Goal: Information Seeking & Learning: Learn about a topic

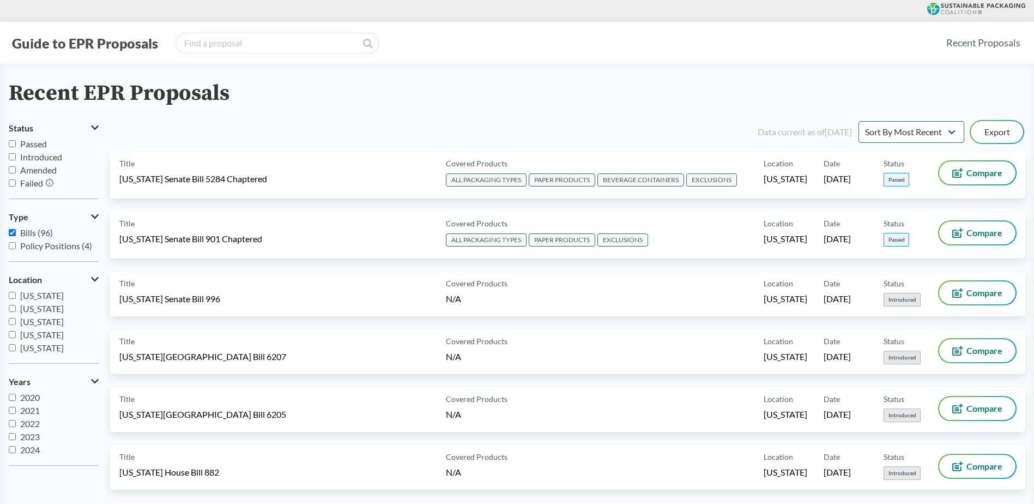
click at [15, 150] on label "Passed" at bounding box center [54, 143] width 90 height 13
click at [15, 147] on input "Passed" at bounding box center [12, 143] width 7 height 7
click at [13, 147] on input "Passed" at bounding box center [12, 143] width 7 height 7
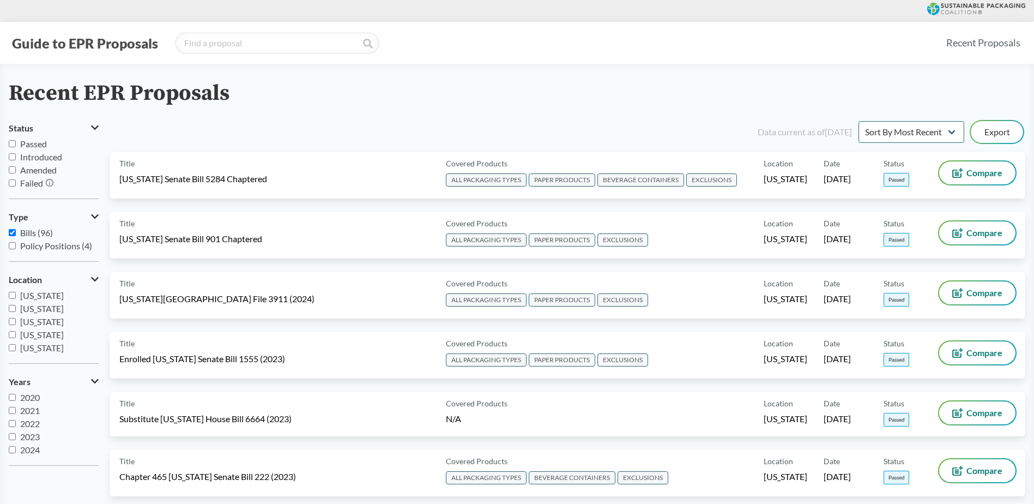
click at [13, 147] on input "Passed" at bounding box center [12, 143] width 7 height 7
checkbox input "true"
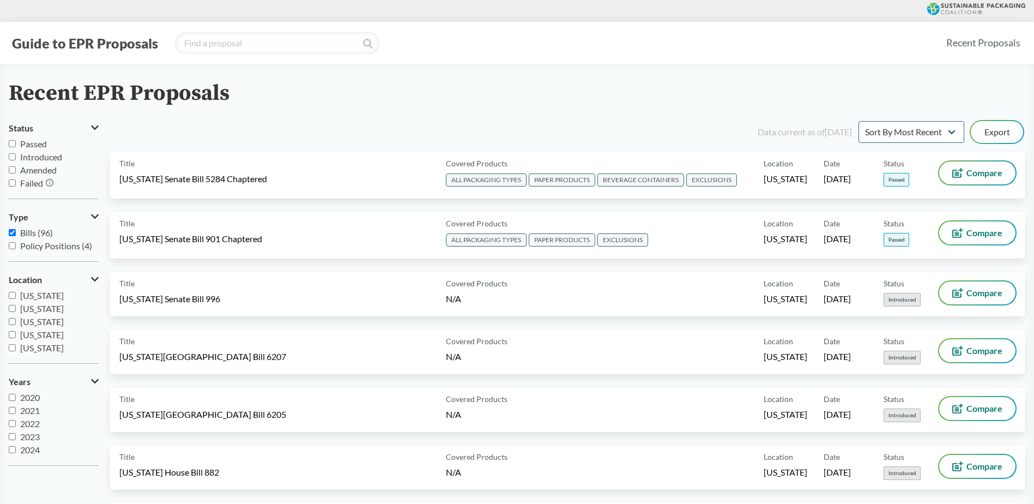
click at [14, 146] on input "Passed" at bounding box center [12, 143] width 7 height 7
checkbox input "true"
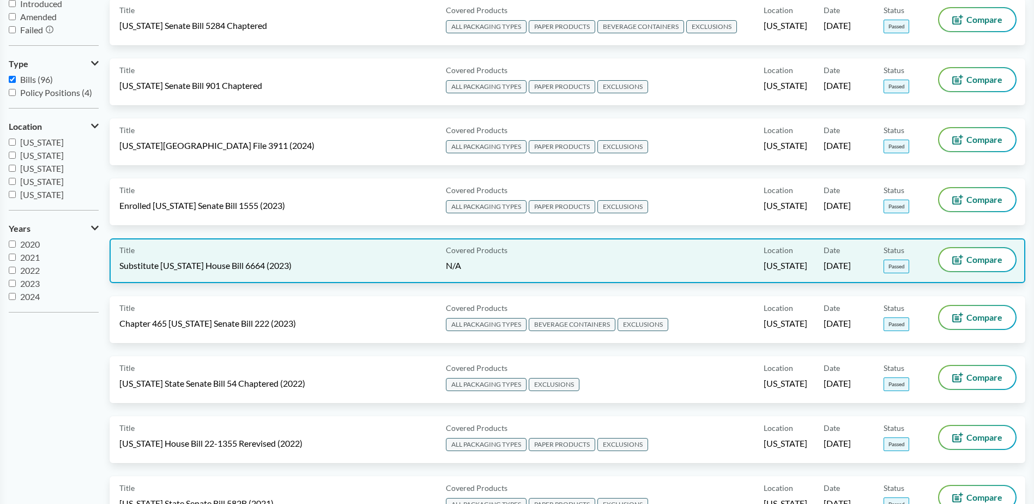
scroll to position [183, 0]
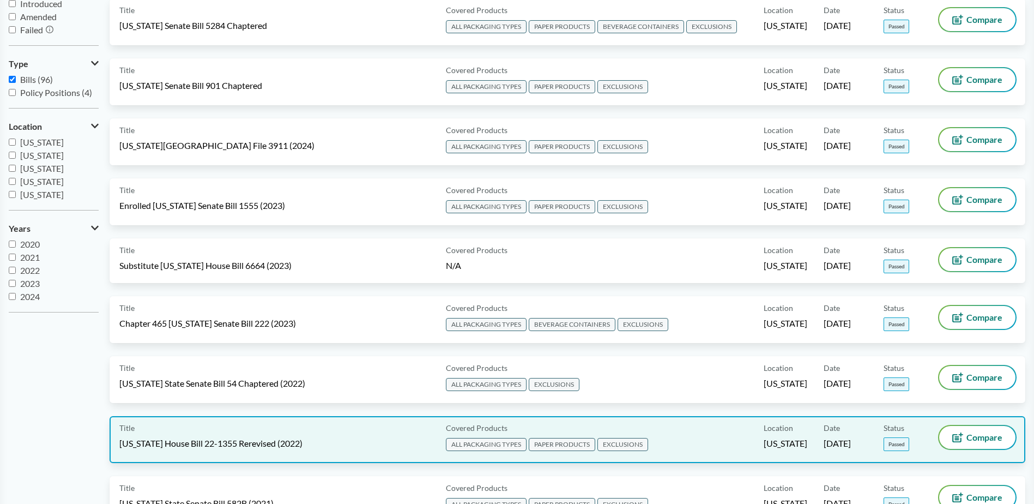
click at [250, 430] on div "Title [US_STATE] House Bill 22-1355 Rerevised (2022)" at bounding box center [280, 439] width 322 height 27
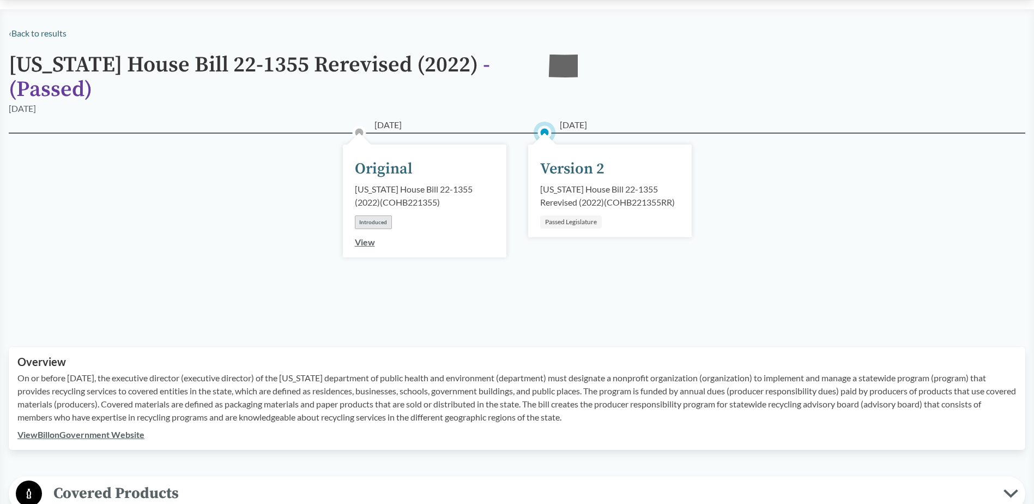
scroll to position [218, 0]
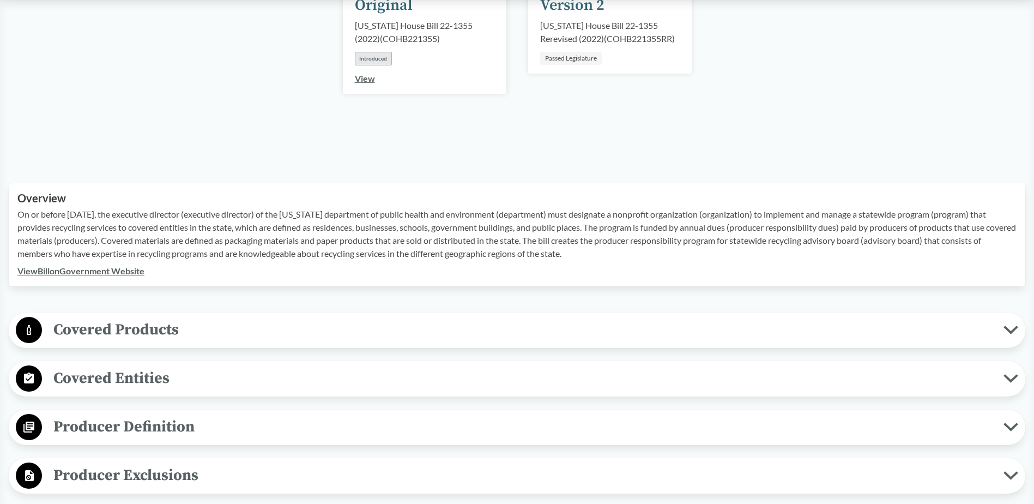
drag, startPoint x: 148, startPoint y: 426, endPoint x: 144, endPoint y: 431, distance: 5.9
click at [148, 426] on span "Producer Definition" at bounding box center [523, 426] width 962 height 25
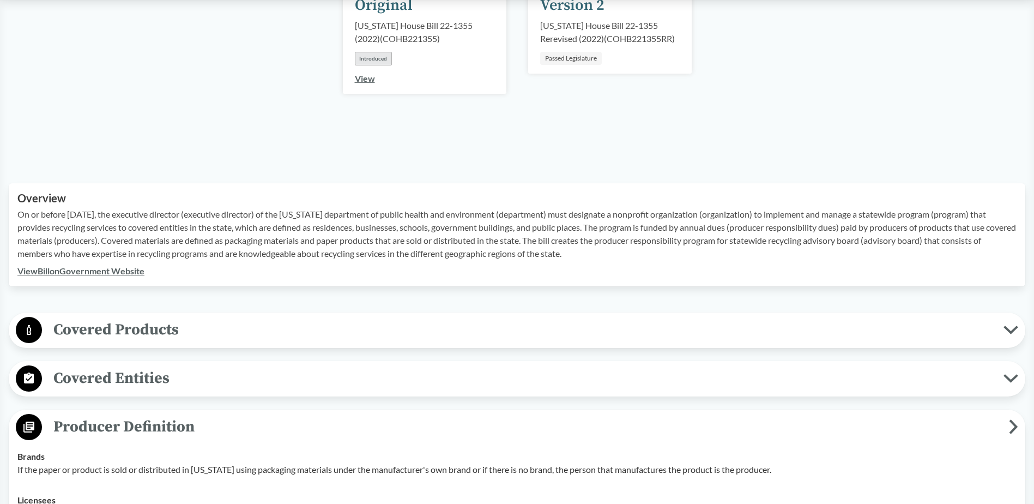
scroll to position [491, 0]
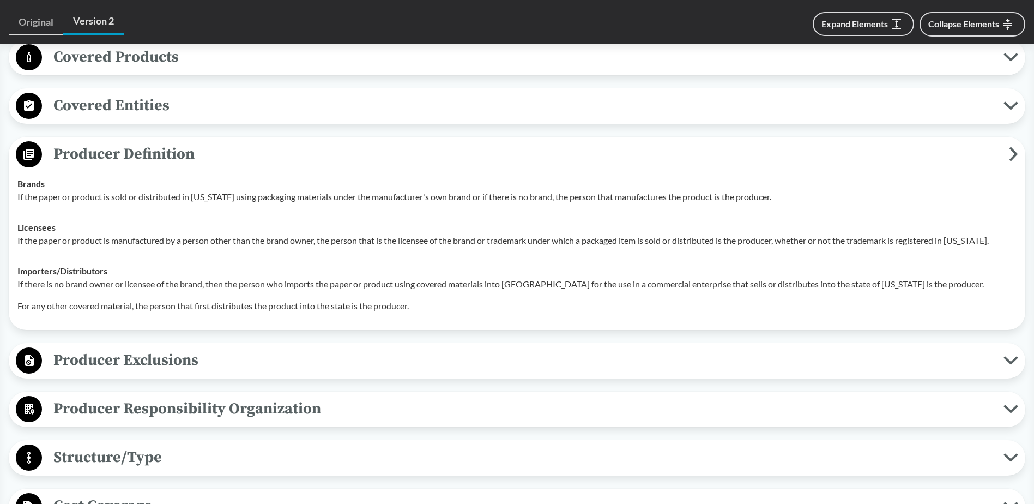
drag, startPoint x: 119, startPoint y: 143, endPoint x: 105, endPoint y: 146, distance: 13.9
click at [119, 143] on span "Producer Definition" at bounding box center [525, 154] width 967 height 25
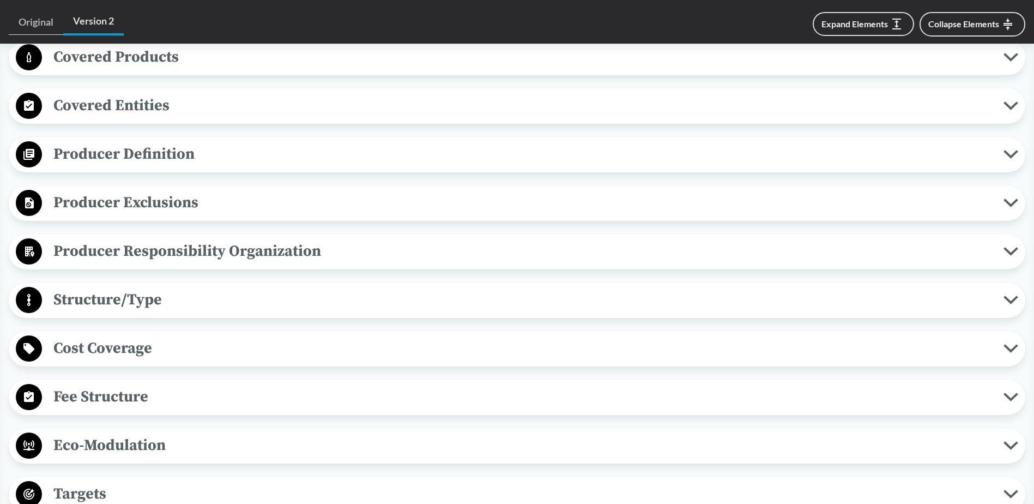
drag, startPoint x: 53, startPoint y: 149, endPoint x: 62, endPoint y: 153, distance: 9.3
click at [62, 153] on span "Producer Definition" at bounding box center [523, 154] width 962 height 25
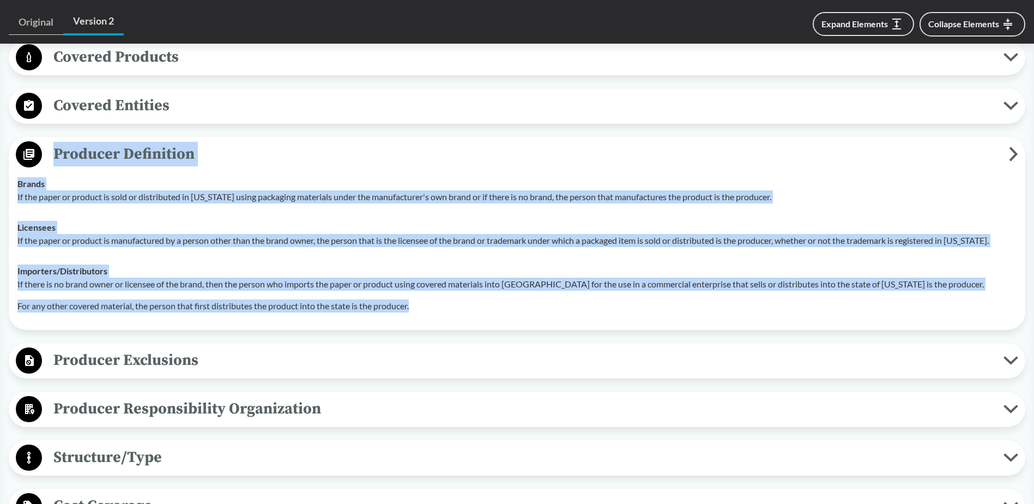
drag, startPoint x: 421, startPoint y: 305, endPoint x: 50, endPoint y: 152, distance: 401.0
click at [50, 152] on div "Producer Definition Brands If the paper or product is sold or distributed in [U…" at bounding box center [517, 233] width 1017 height 193
copy div "Producer Definition Brands If the paper or product is sold or distributed in [U…"
click at [109, 362] on span "Producer Exclusions" at bounding box center [523, 360] width 962 height 25
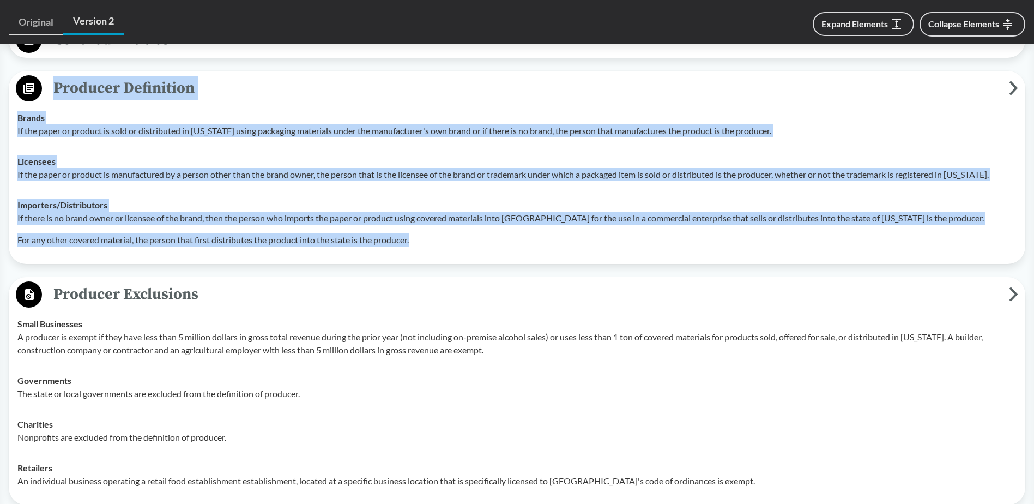
scroll to position [654, 0]
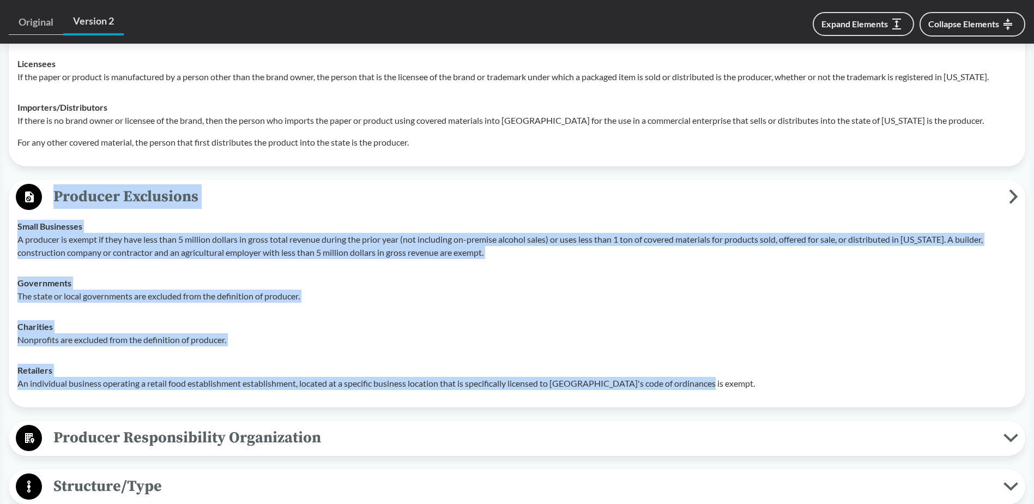
drag, startPoint x: 720, startPoint y: 382, endPoint x: 46, endPoint y: 182, distance: 703.7
click at [46, 182] on div "Producer Exclusions Small Businesses A producer is exempt if they have less tha…" at bounding box center [517, 293] width 1017 height 228
copy div "Producer Exclusions Small Businesses A producer is exempt if they have less tha…"
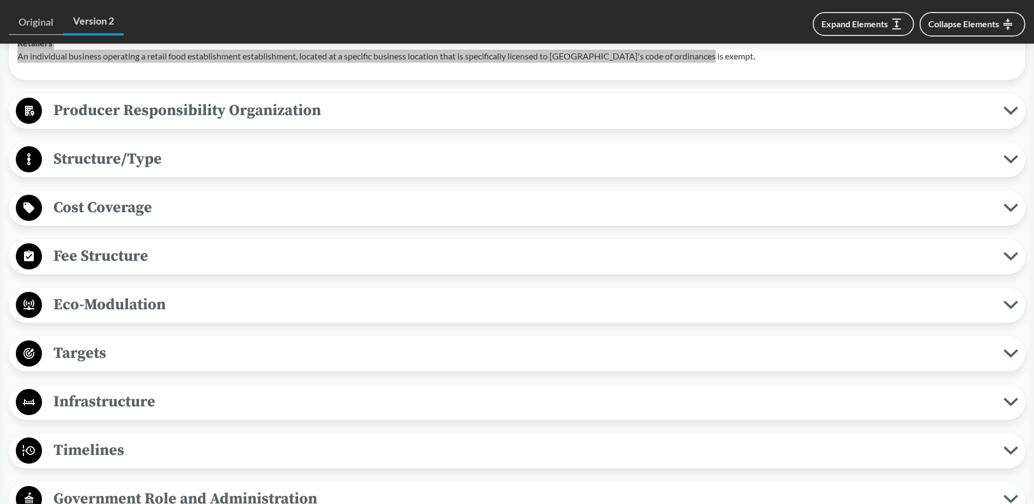
scroll to position [1200, 0]
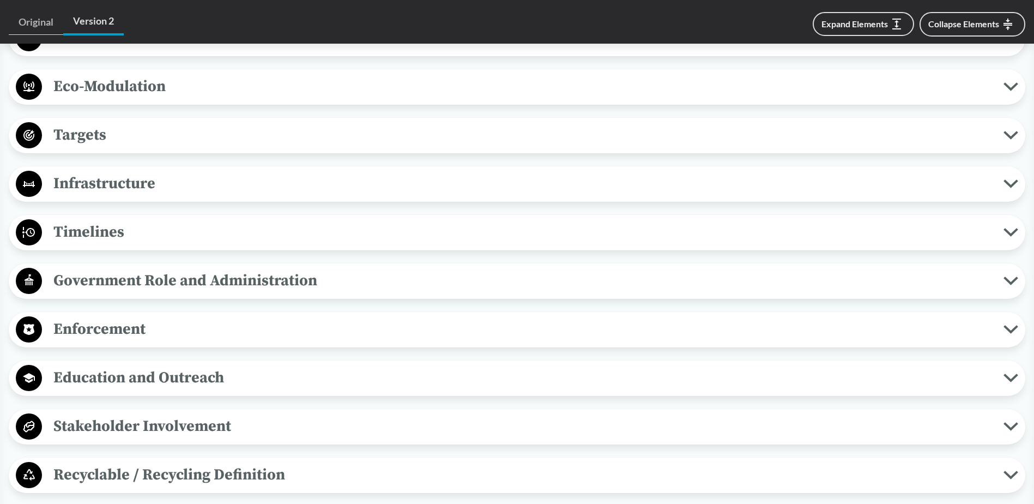
click at [91, 231] on span "Timelines" at bounding box center [523, 232] width 962 height 25
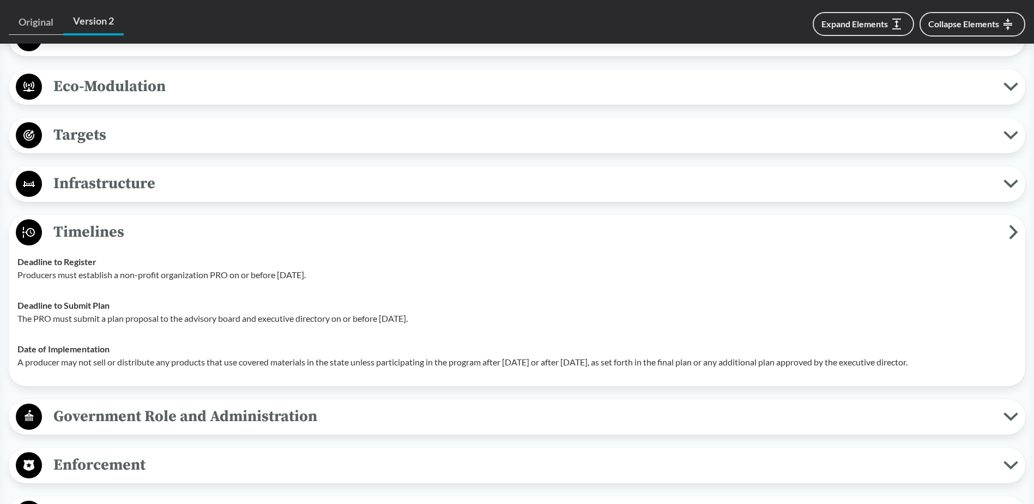
drag, startPoint x: 981, startPoint y: 364, endPoint x: 52, endPoint y: 226, distance: 938.8
click at [52, 226] on div "Timelines Deadline to Register Producers must establish a non-profit organizati…" at bounding box center [517, 300] width 1017 height 171
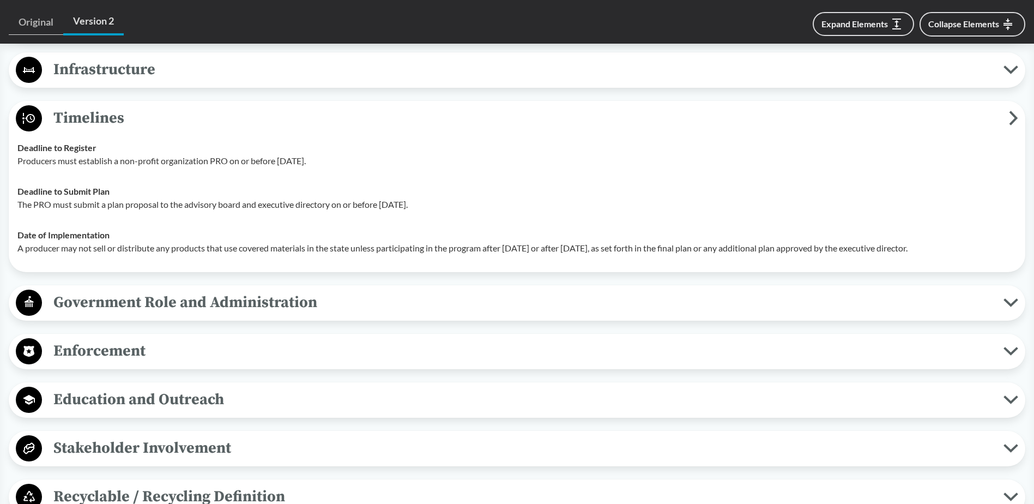
scroll to position [1418, 0]
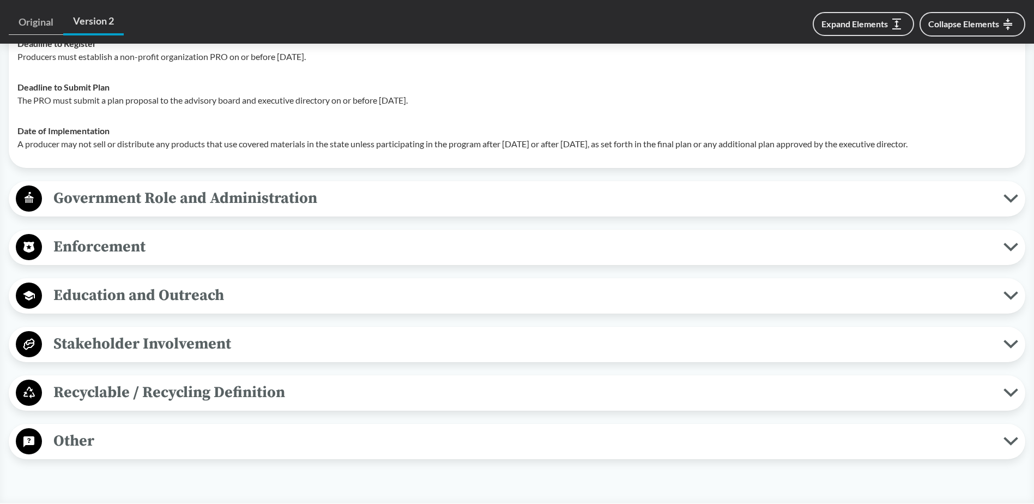
click at [90, 247] on span "Enforcement" at bounding box center [523, 246] width 962 height 25
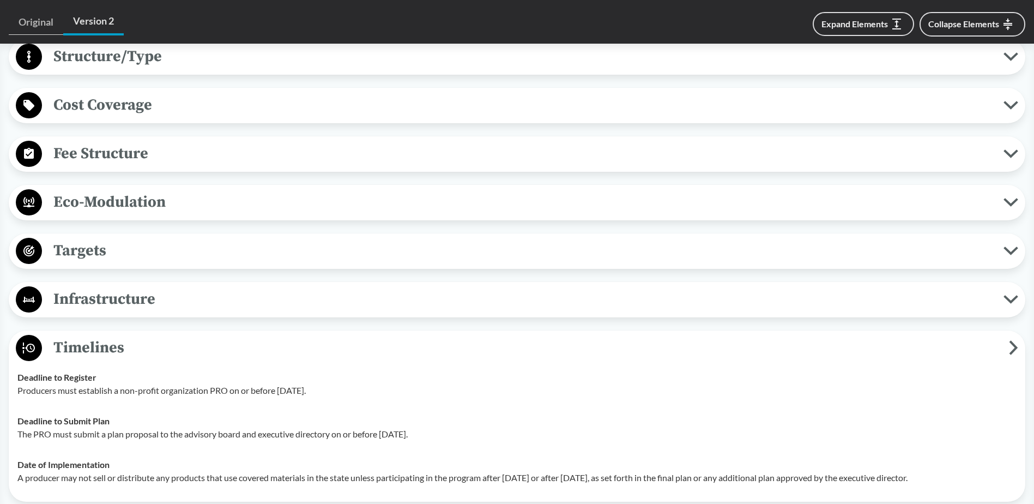
scroll to position [872, 0]
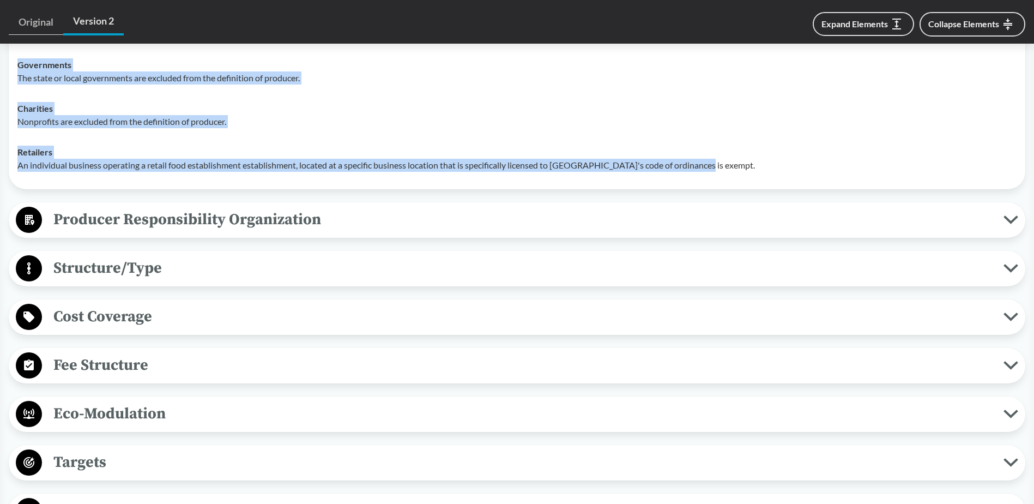
click at [125, 314] on span "Cost Coverage" at bounding box center [523, 316] width 962 height 25
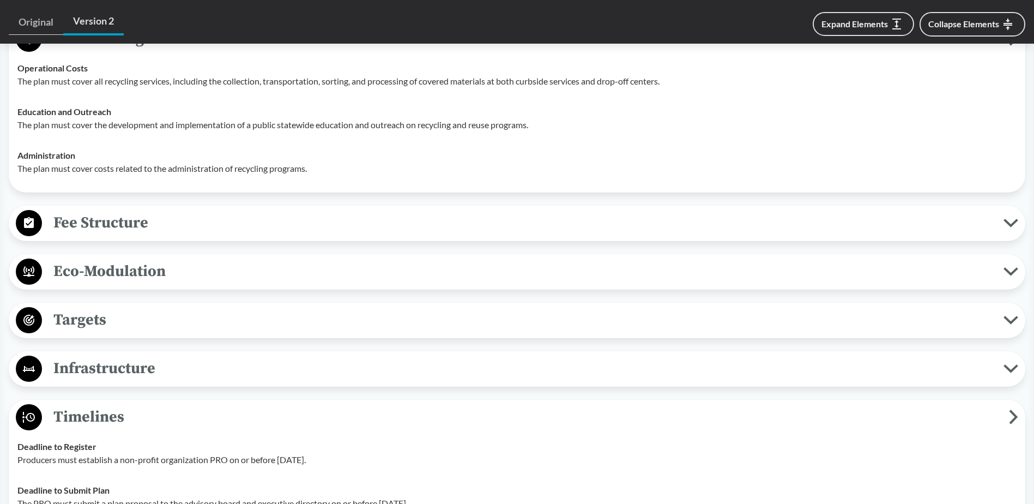
scroll to position [1091, 0]
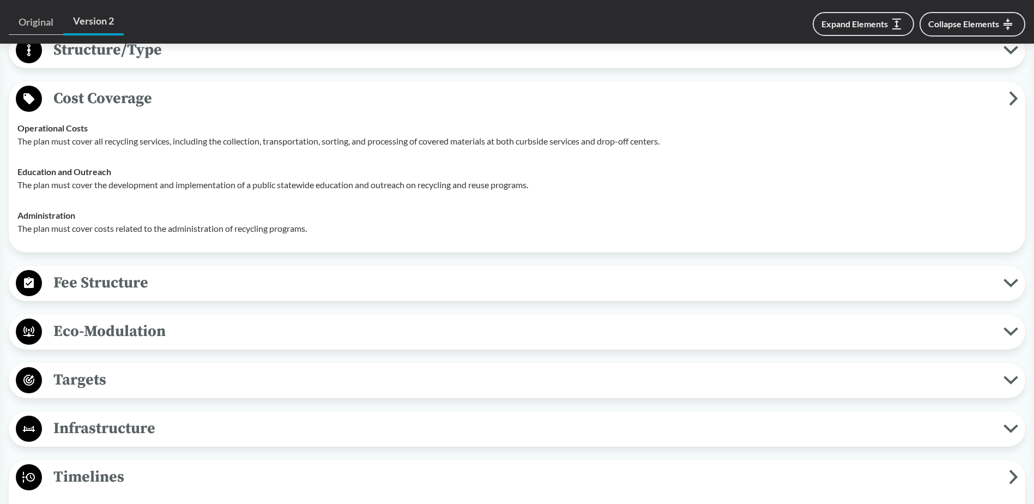
click at [129, 324] on span "Eco-Modulation" at bounding box center [523, 331] width 962 height 25
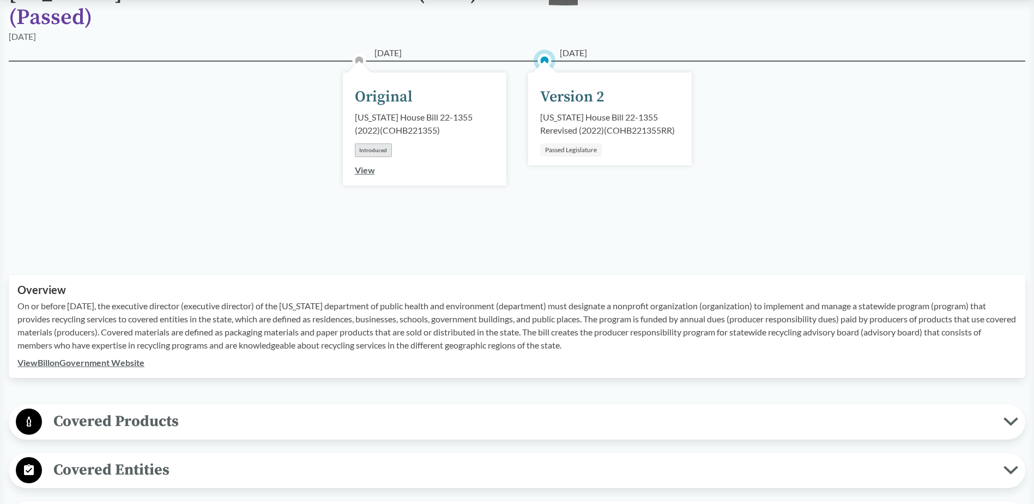
scroll to position [0, 0]
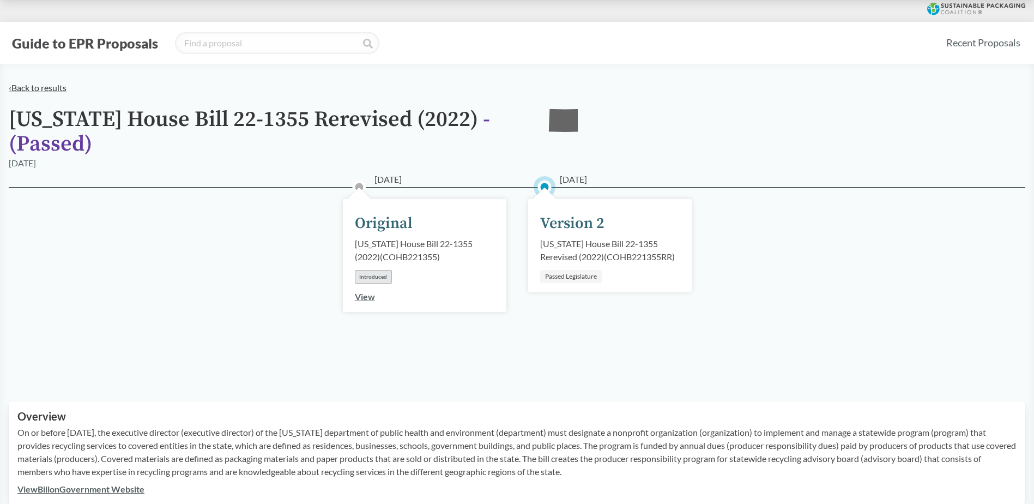
click at [47, 92] on link "‹ Back to results" at bounding box center [38, 87] width 58 height 10
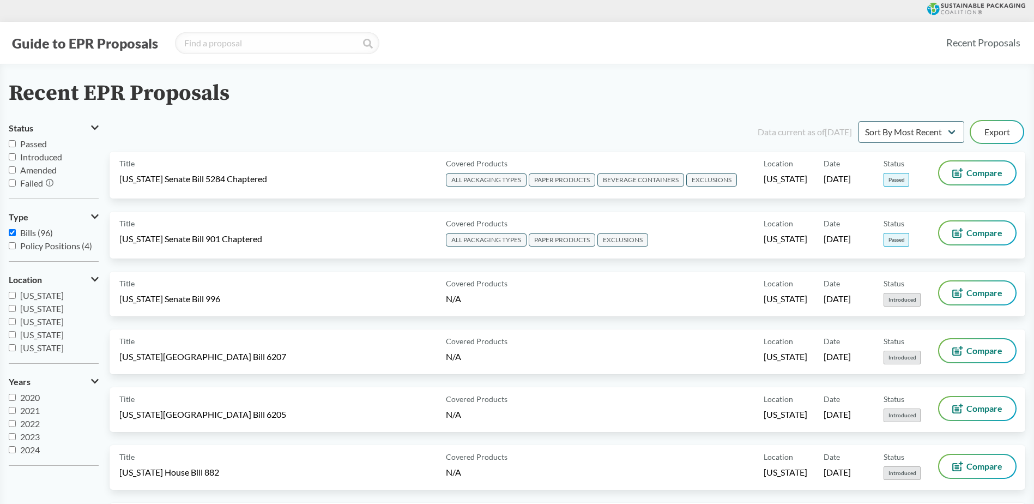
click at [13, 144] on input "Passed" at bounding box center [12, 143] width 7 height 7
checkbox input "true"
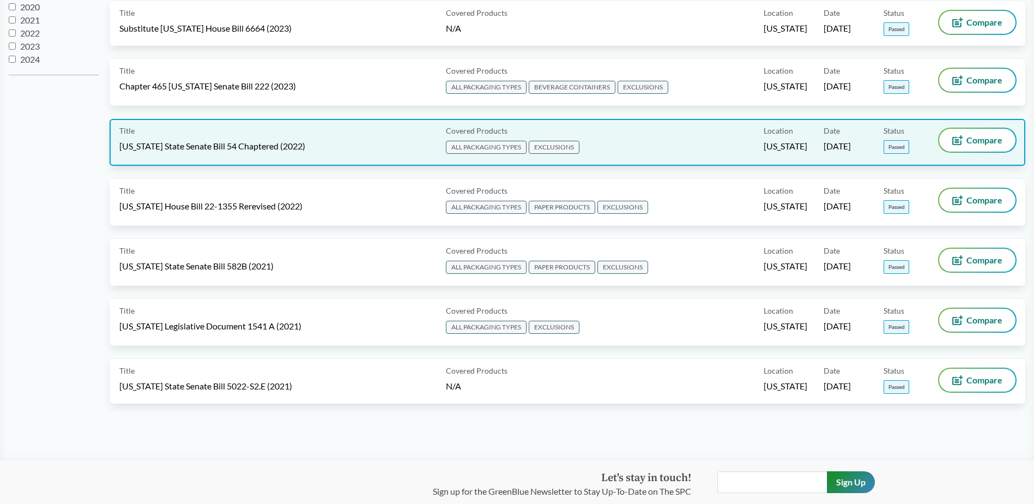
scroll to position [371, 0]
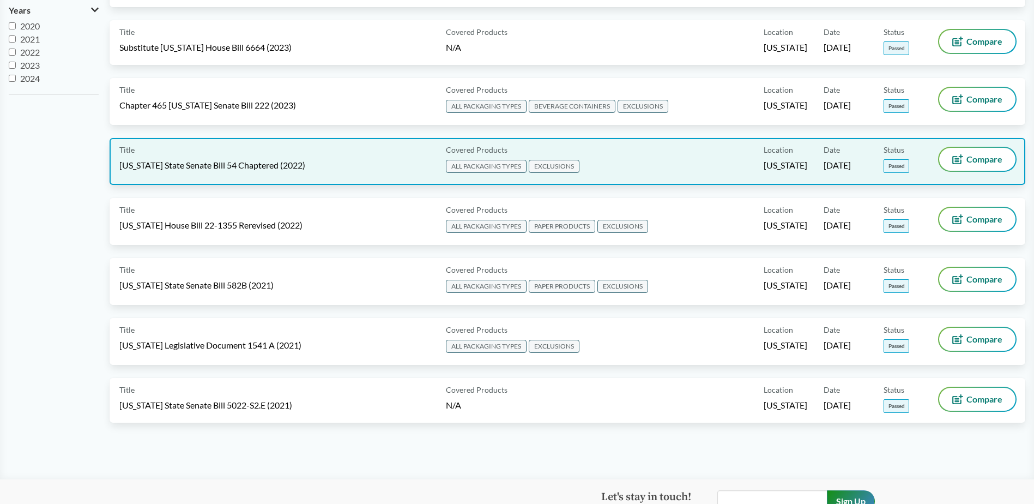
click at [334, 141] on div "Title [US_STATE] State Senate Bill 54 Chaptered (2022) Covered Products ALL PAC…" at bounding box center [568, 161] width 916 height 47
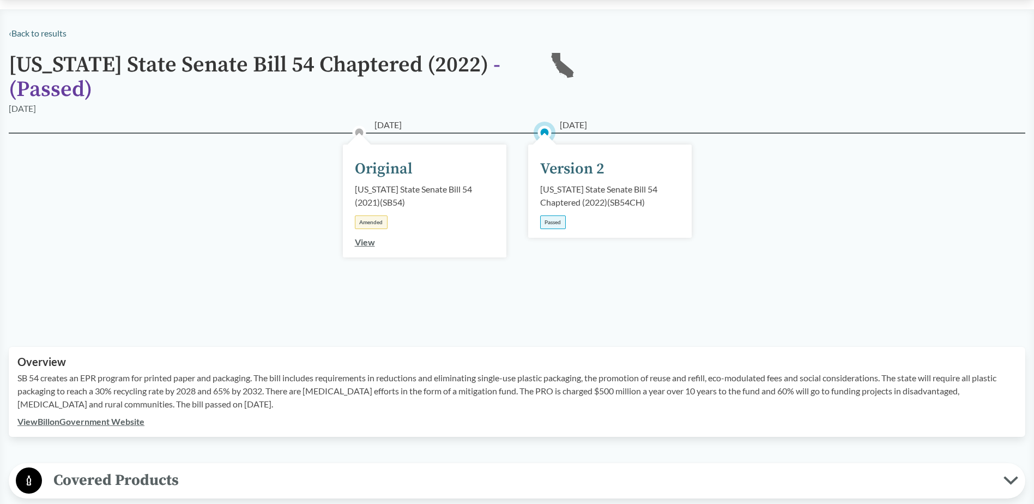
scroll to position [273, 0]
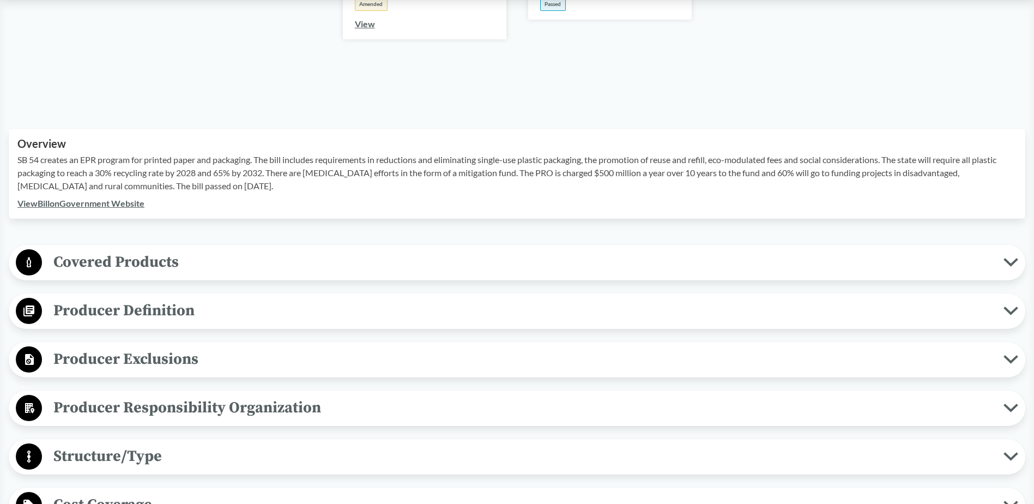
click at [192, 298] on span "Producer Definition" at bounding box center [523, 310] width 962 height 25
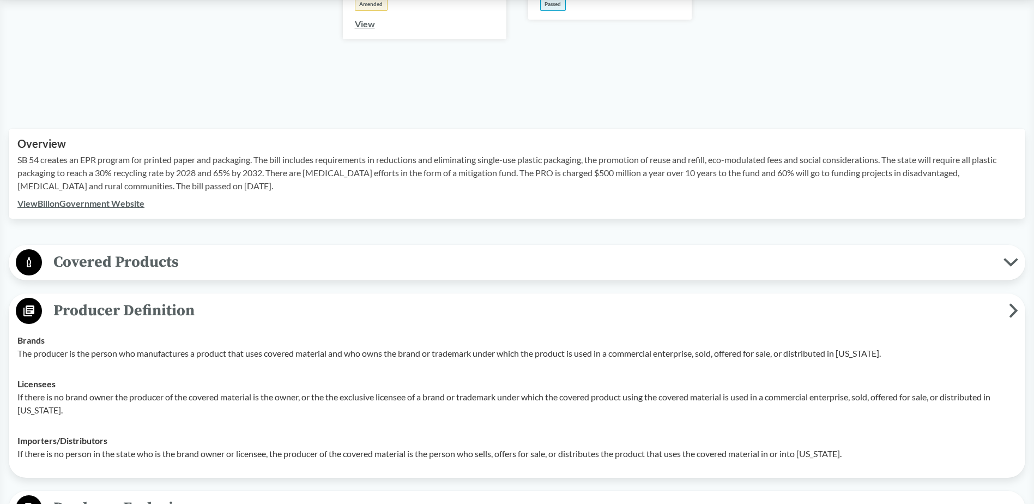
drag, startPoint x: 235, startPoint y: 186, endPoint x: 19, endPoint y: 159, distance: 218.2
click at [19, 159] on p "SB 54 creates an EPR program for printed paper and packaging. The bill includes…" at bounding box center [516, 172] width 999 height 39
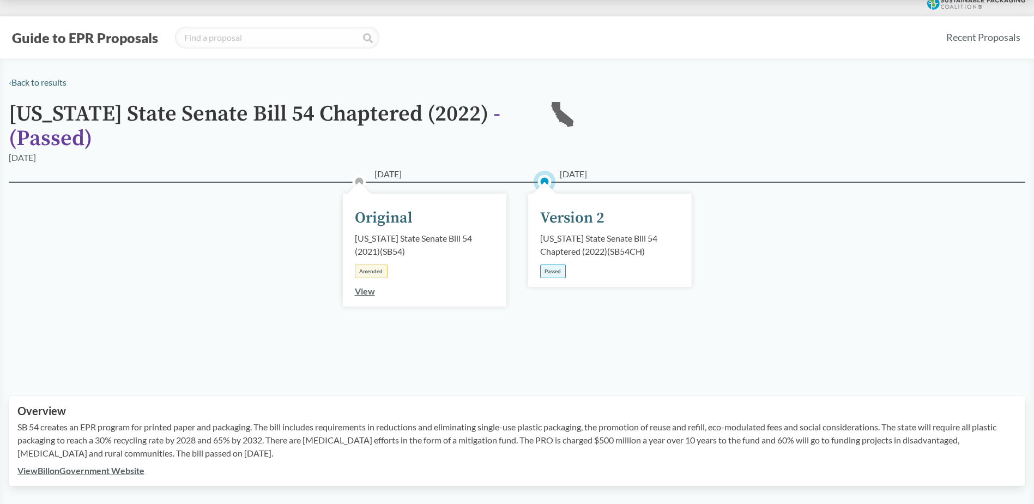
scroll to position [0, 0]
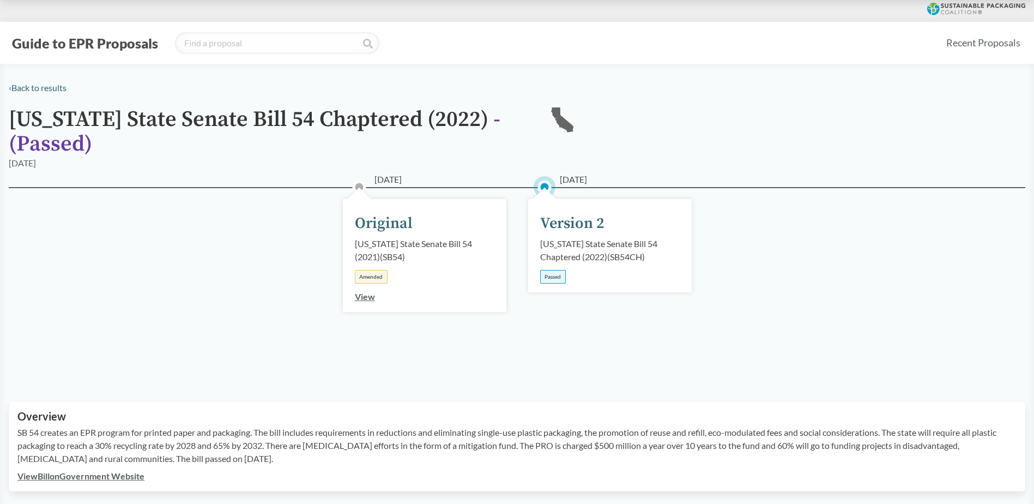
copy p "SB 54 creates an EPR program for printed paper and packaging. The bill includes…"
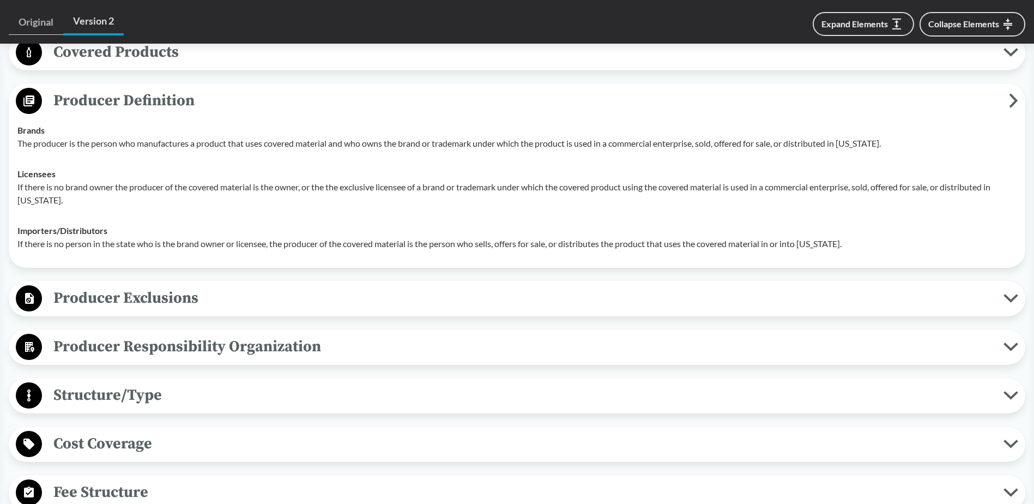
scroll to position [545, 0]
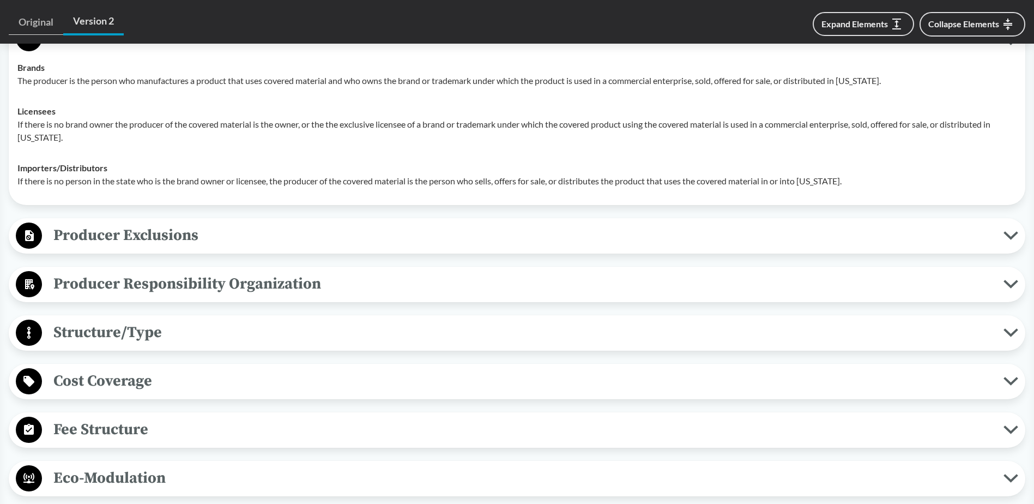
click at [268, 238] on span "Producer Exclusions" at bounding box center [523, 235] width 962 height 25
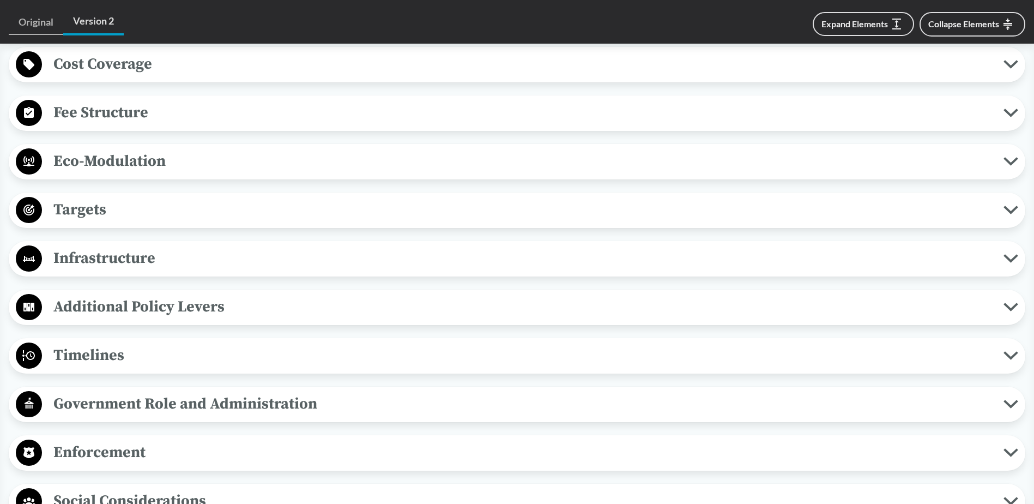
scroll to position [927, 0]
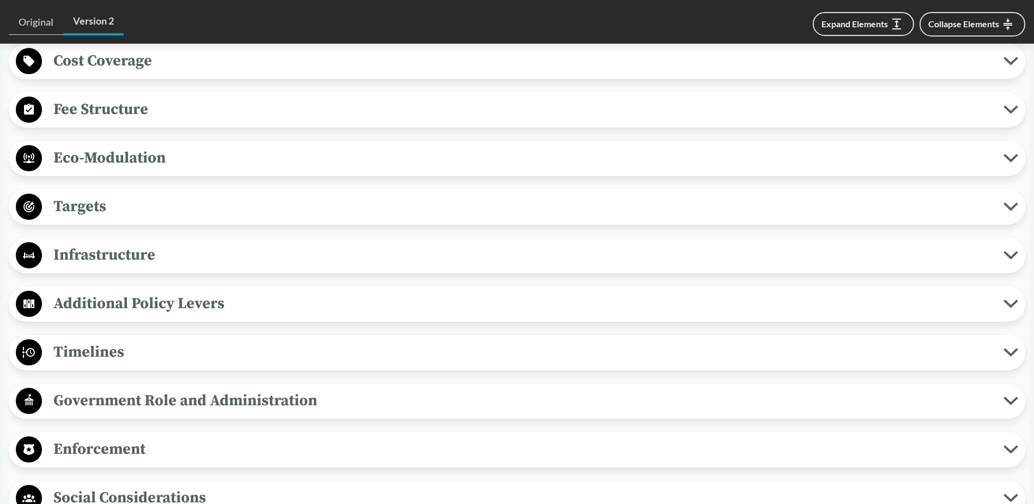
drag, startPoint x: 89, startPoint y: 350, endPoint x: 98, endPoint y: 359, distance: 12.7
click at [89, 350] on span "Timelines" at bounding box center [523, 352] width 962 height 25
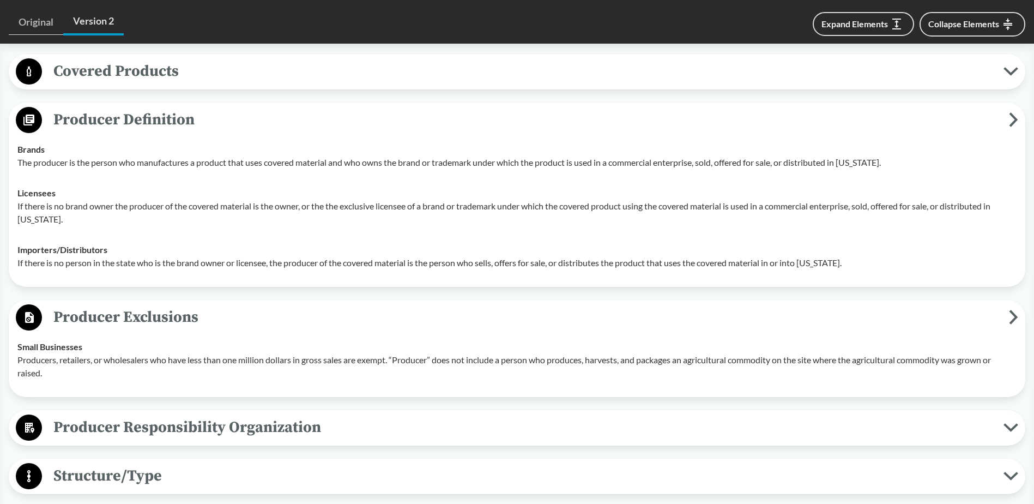
scroll to position [436, 0]
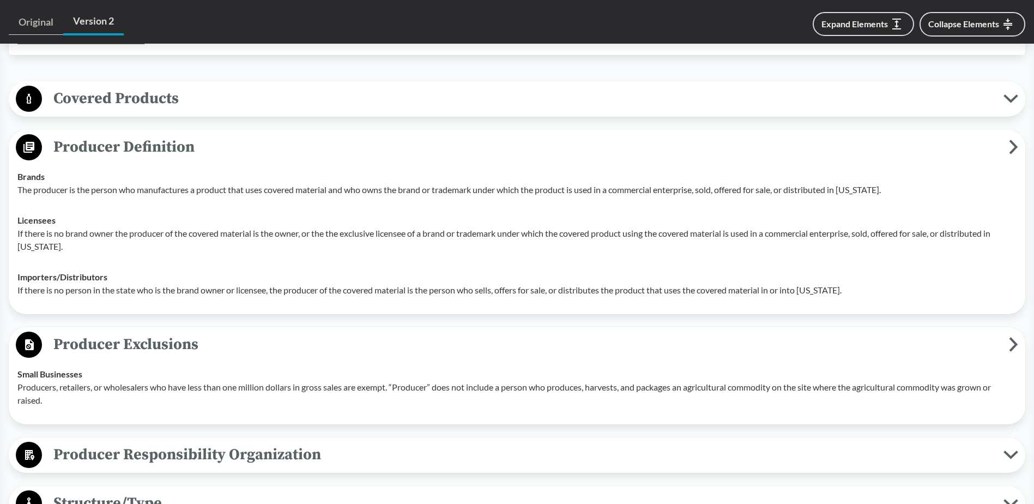
click at [100, 94] on span "Covered Products" at bounding box center [523, 98] width 962 height 25
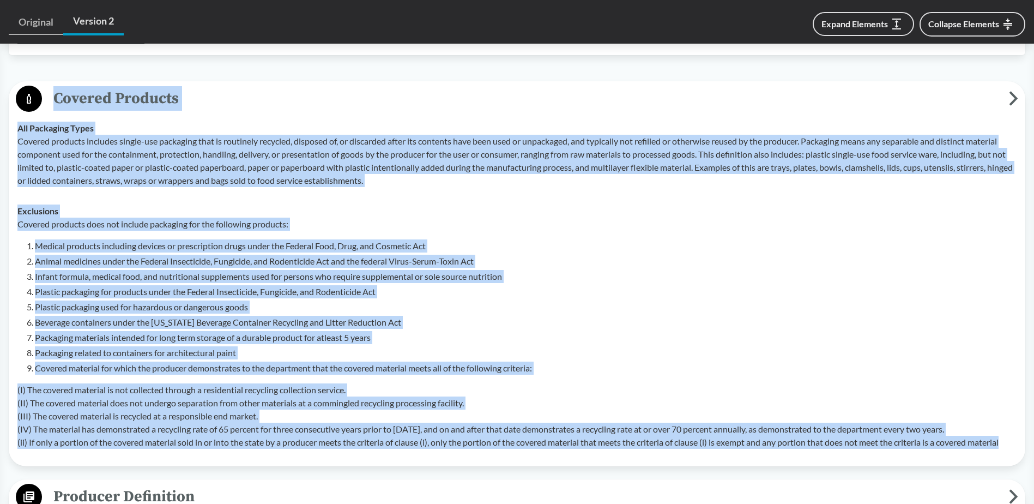
drag, startPoint x: 1015, startPoint y: 443, endPoint x: 47, endPoint y: 96, distance: 1028.3
click at [47, 96] on div "Covered Products All Packaging Types Covered products includes single-use packa…" at bounding box center [517, 273] width 1017 height 385
copy div "Covered Products All Packaging Types Covered products includes single-use packa…"
drag, startPoint x: 453, startPoint y: 101, endPoint x: 412, endPoint y: 117, distance: 43.3
click at [453, 101] on span "Covered Products" at bounding box center [525, 98] width 967 height 25
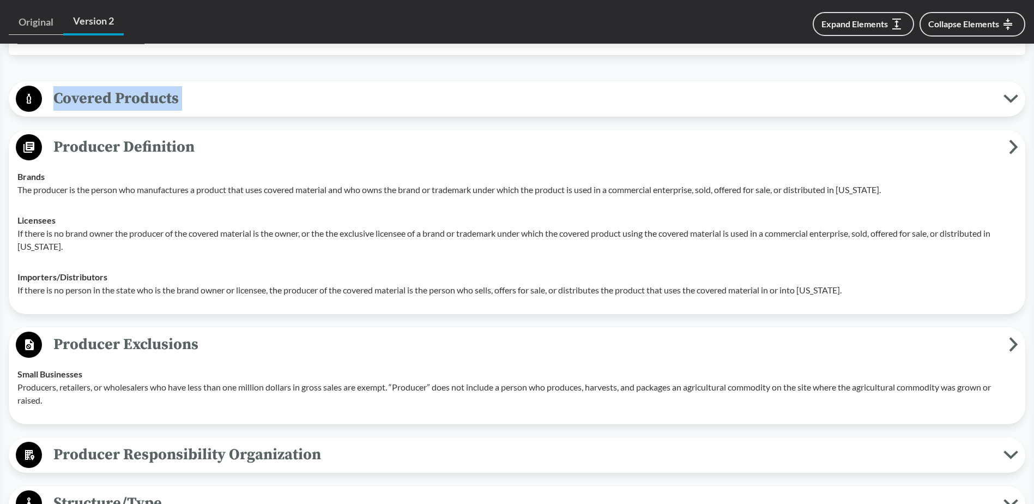
click at [226, 137] on span "Producer Definition" at bounding box center [525, 147] width 967 height 25
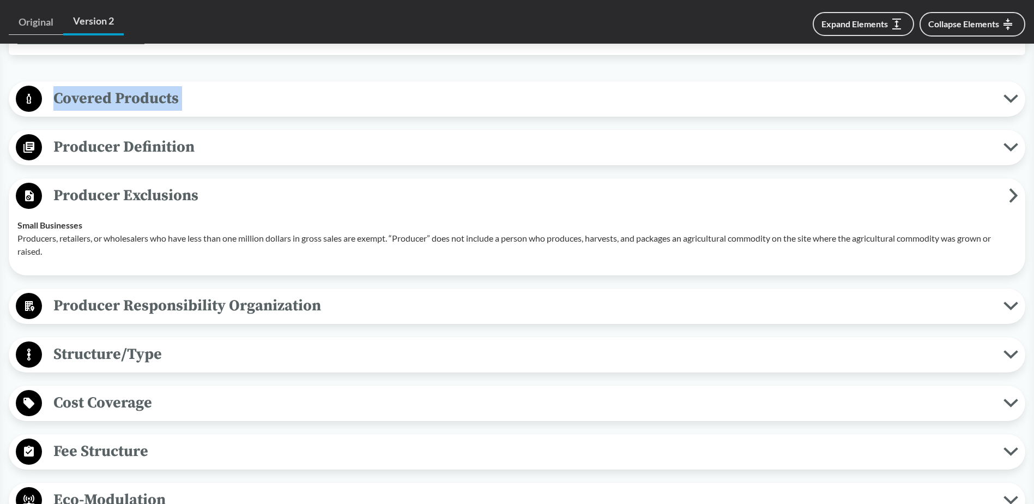
click at [186, 106] on span "Covered Products" at bounding box center [523, 98] width 962 height 25
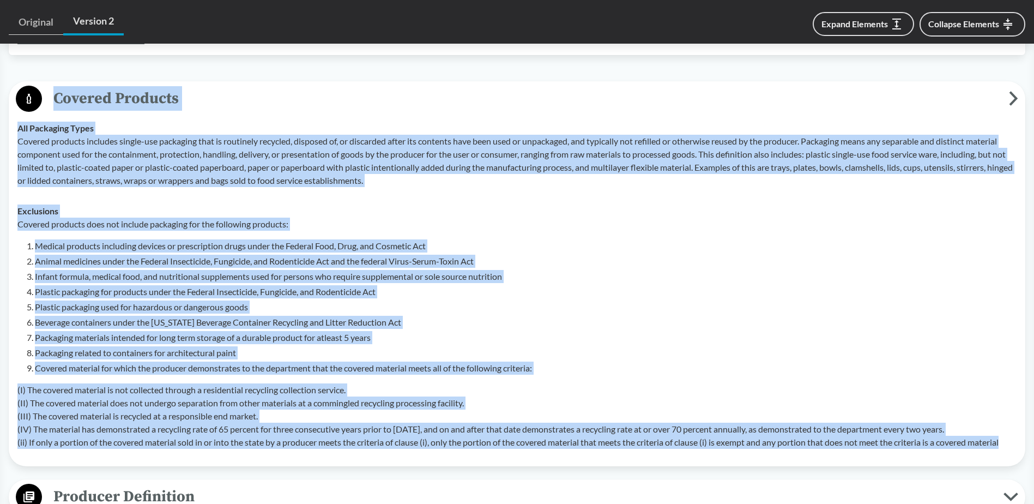
click at [158, 162] on p "Covered products includes single-use packaging that is routinely recycled, disp…" at bounding box center [516, 161] width 999 height 52
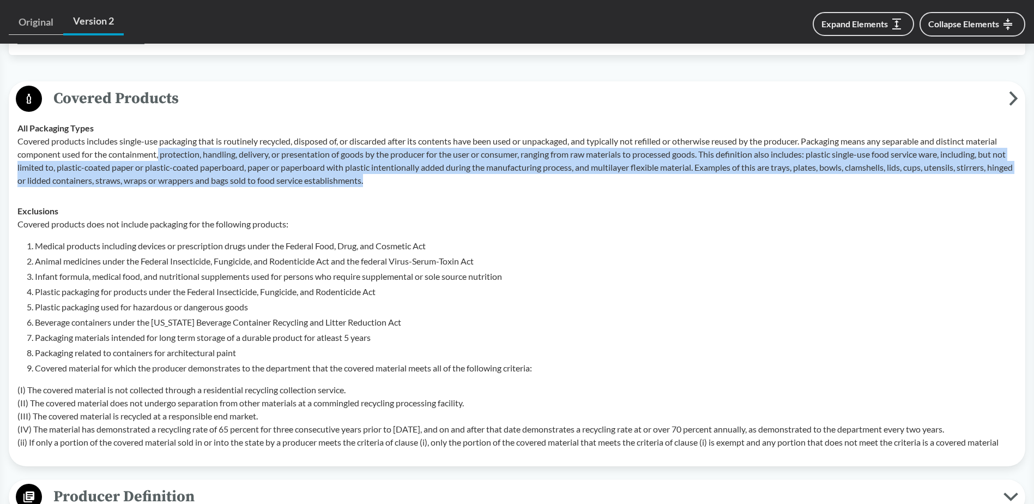
drag, startPoint x: 415, startPoint y: 178, endPoint x: 160, endPoint y: 154, distance: 256.3
click at [160, 154] on p "Covered products includes single-use packaging that is routinely recycled, disp…" at bounding box center [516, 161] width 999 height 52
drag, startPoint x: 599, startPoint y: 209, endPoint x: 647, endPoint y: 187, distance: 52.9
click at [600, 209] on div "Exclusions Covered products does not include packaging for the following produc…" at bounding box center [516, 326] width 999 height 244
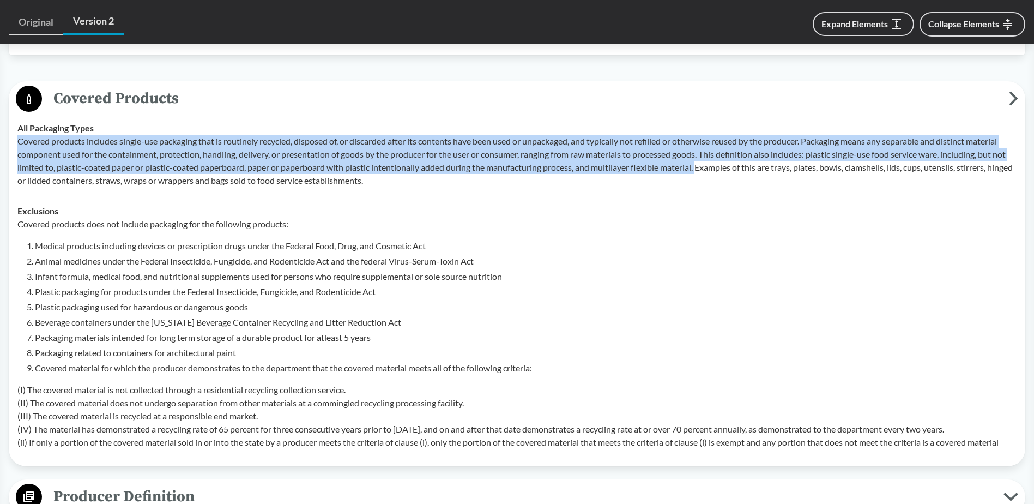
drag, startPoint x: 719, startPoint y: 169, endPoint x: 15, endPoint y: 143, distance: 705.0
click at [15, 143] on td "All Packaging Types Covered products includes single-use packaging that is rout…" at bounding box center [517, 154] width 1009 height 83
copy p "Covered products includes single-use packaging that is routinely recycled, disp…"
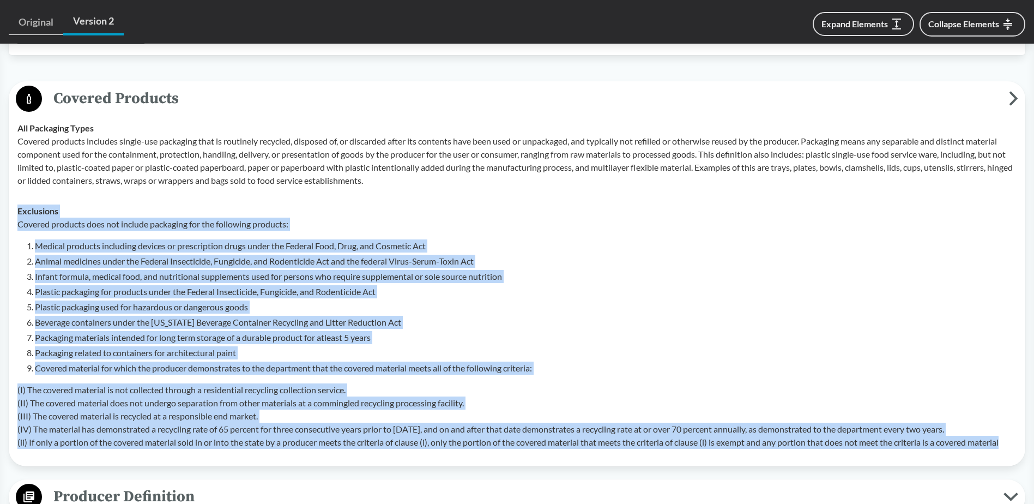
drag, startPoint x: 1018, startPoint y: 446, endPoint x: 18, endPoint y: 215, distance: 1026.3
click at [18, 215] on td "Exclusions Covered products does not include packaging for the following produc…" at bounding box center [517, 327] width 1009 height 262
copy div "Exclusions Covered products does not include packaging for the following produc…"
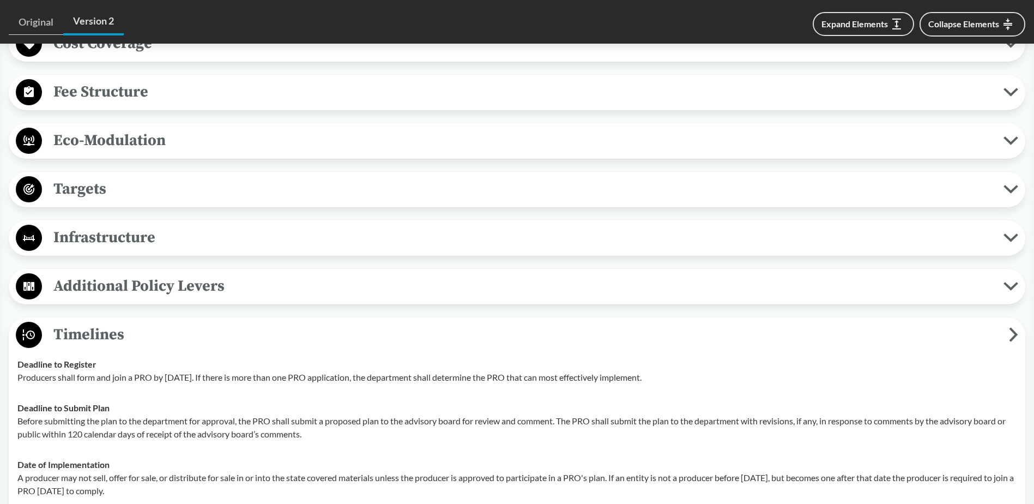
scroll to position [1363, 0]
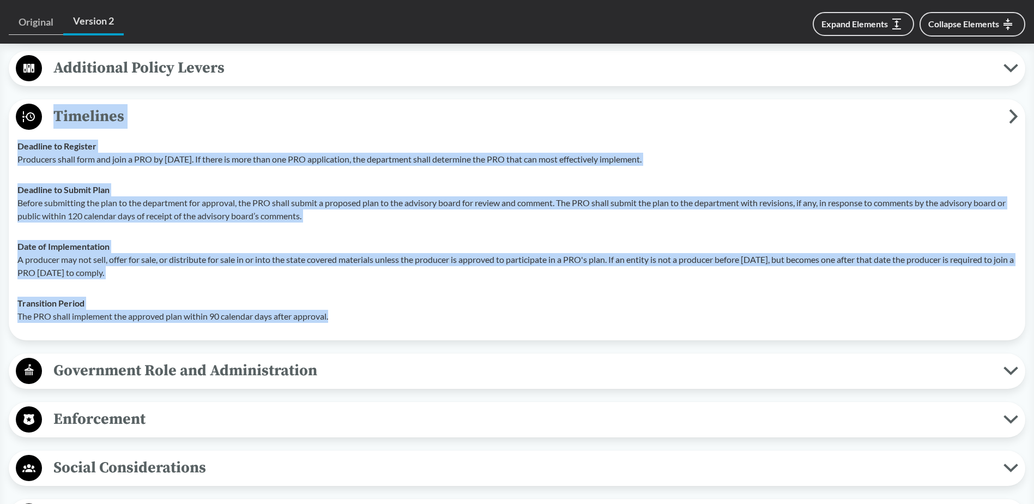
drag, startPoint x: 338, startPoint y: 316, endPoint x: 52, endPoint y: 116, distance: 348.7
click at [52, 116] on div "Timelines Deadline to Register Producers shall form and join a PRO by [DATE]. I…" at bounding box center [517, 219] width 1017 height 241
copy div "Timelines Deadline to Register Producers shall form and join a PRO by [DATE]. I…"
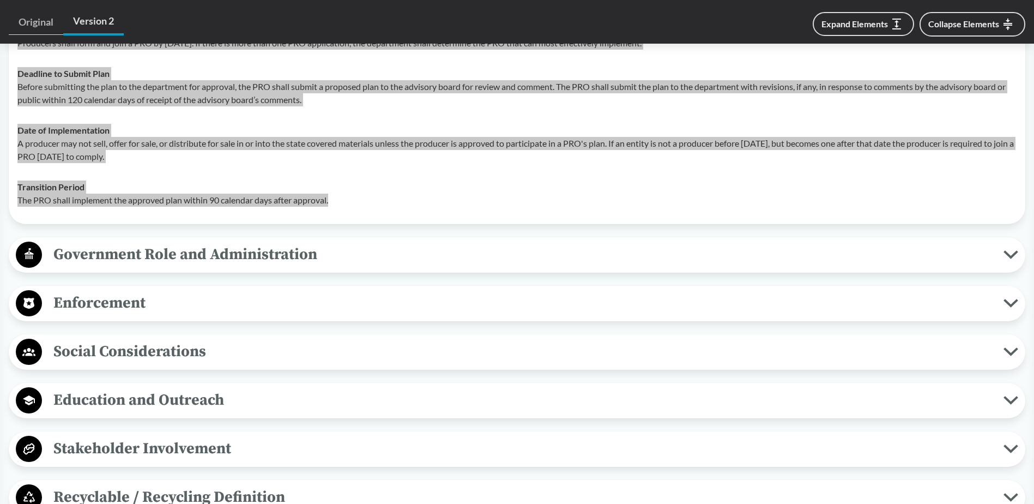
scroll to position [1527, 0]
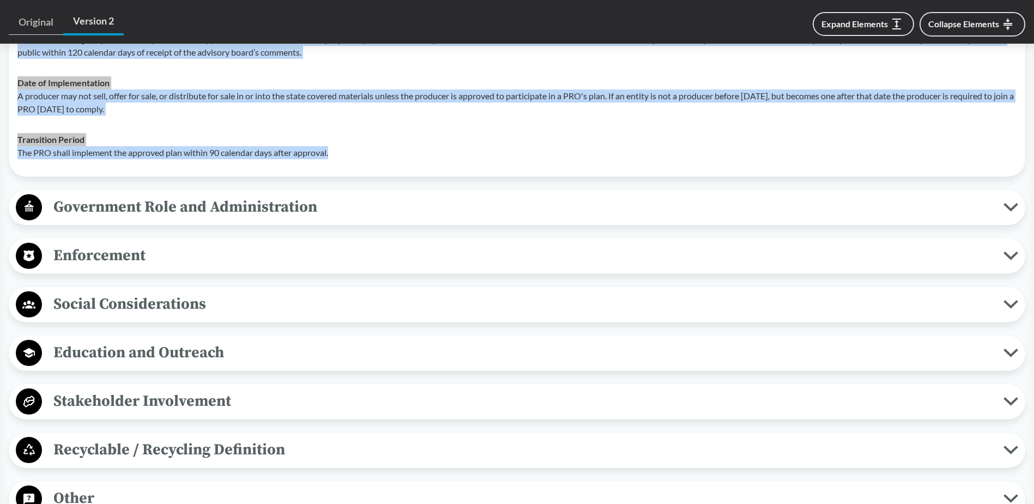
click at [83, 266] on span "Enforcement" at bounding box center [523, 255] width 962 height 25
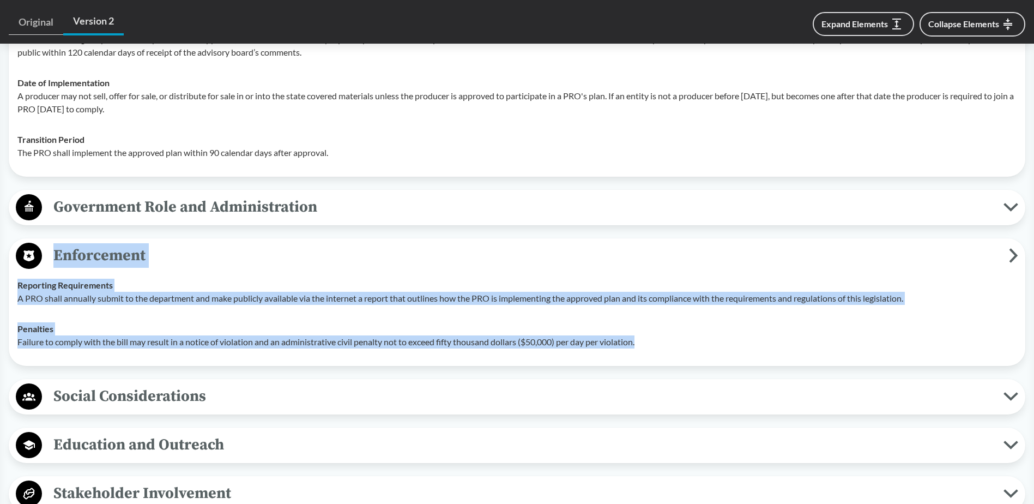
drag, startPoint x: 652, startPoint y: 343, endPoint x: 39, endPoint y: 260, distance: 618.5
click at [39, 260] on div "Enforcement Reporting Requirements A PRO shall annually submit to the departmen…" at bounding box center [517, 302] width 1017 height 128
copy div "Enforcement Reporting Requirements A PRO shall annually submit to the departmen…"
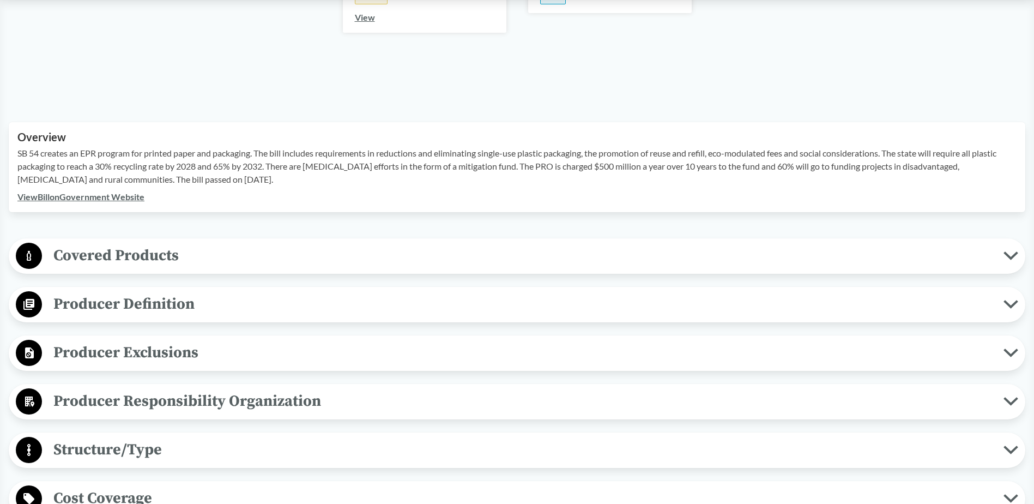
scroll to position [230, 0]
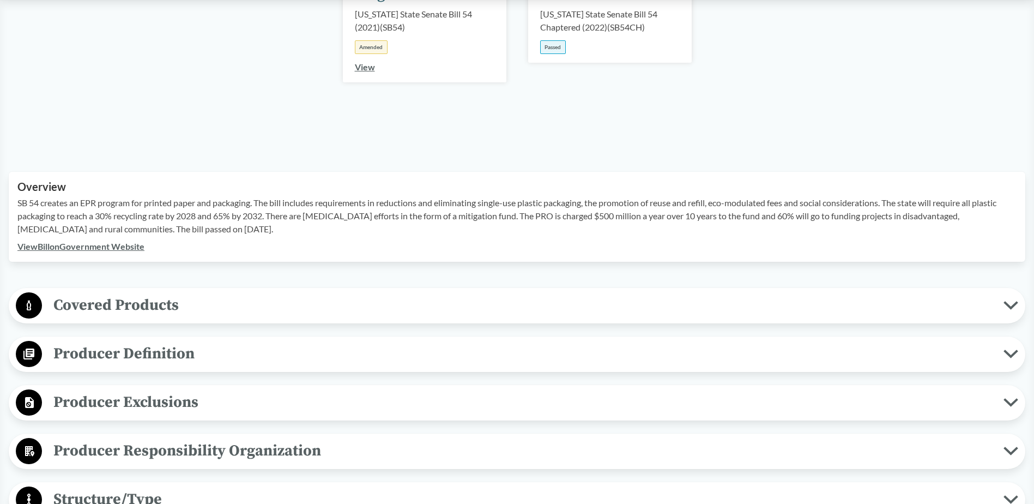
click at [180, 316] on span "Covered Products" at bounding box center [523, 305] width 962 height 25
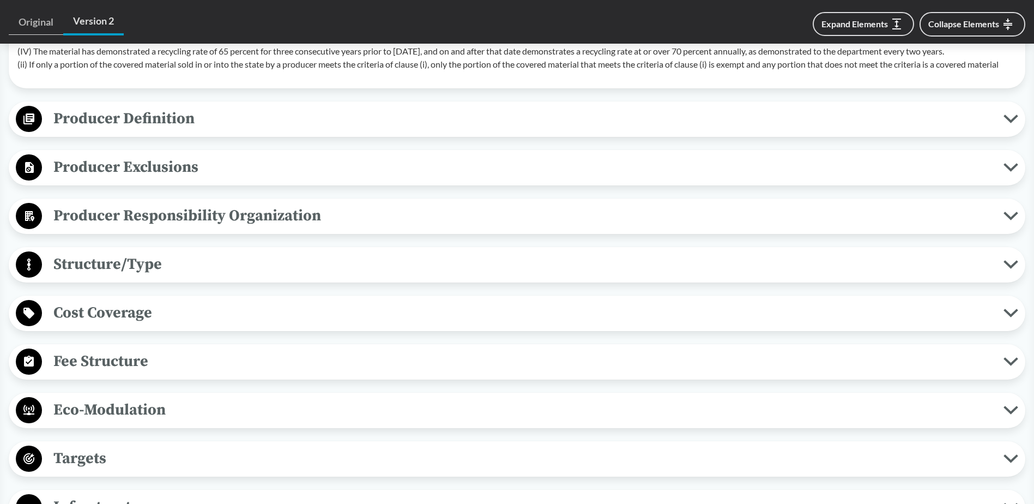
scroll to position [795, 0]
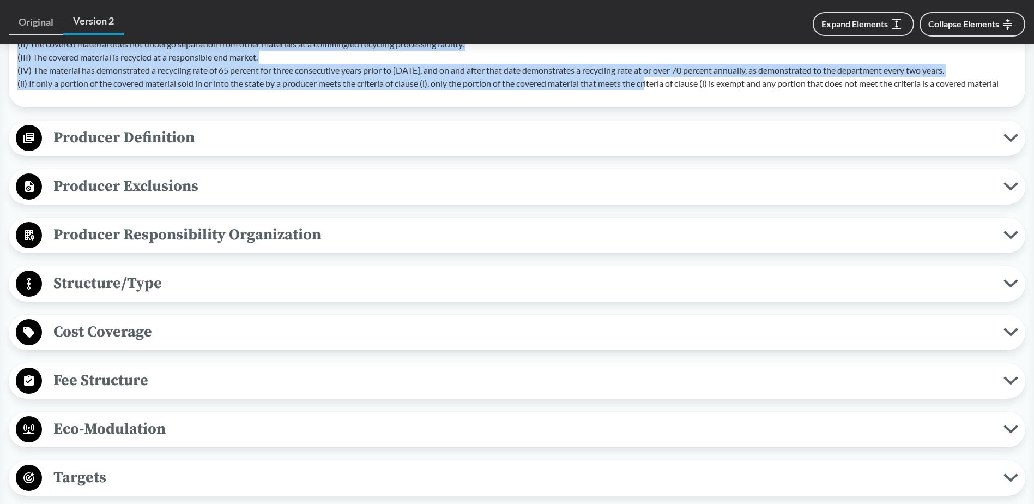
drag, startPoint x: 38, startPoint y: 343, endPoint x: 654, endPoint y: 80, distance: 670.6
click at [145, 136] on span "Producer Definition" at bounding box center [523, 137] width 962 height 25
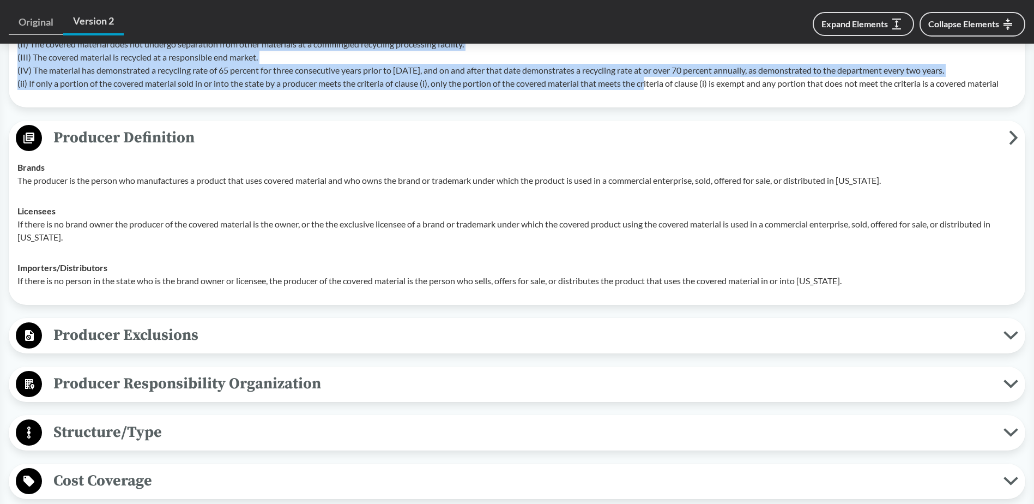
click at [123, 326] on span "Producer Exclusions" at bounding box center [523, 335] width 962 height 25
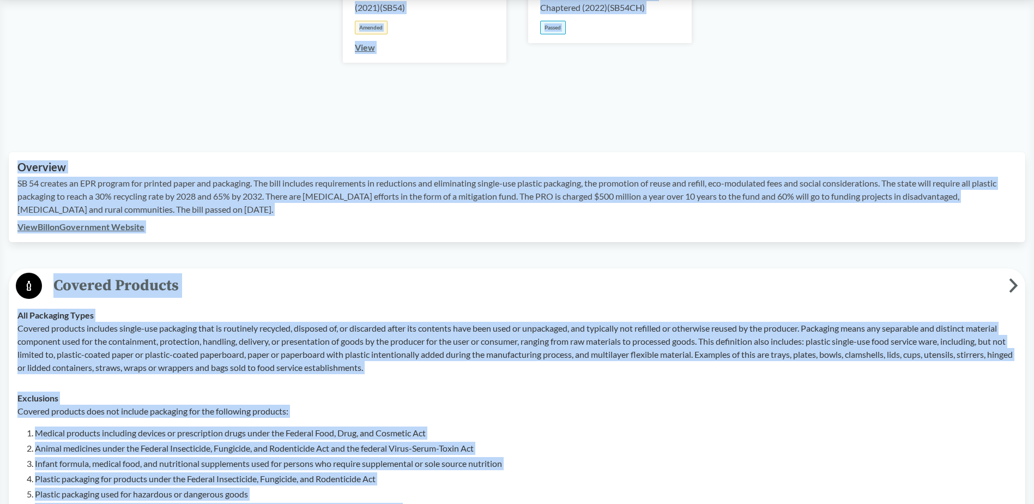
scroll to position [189, 0]
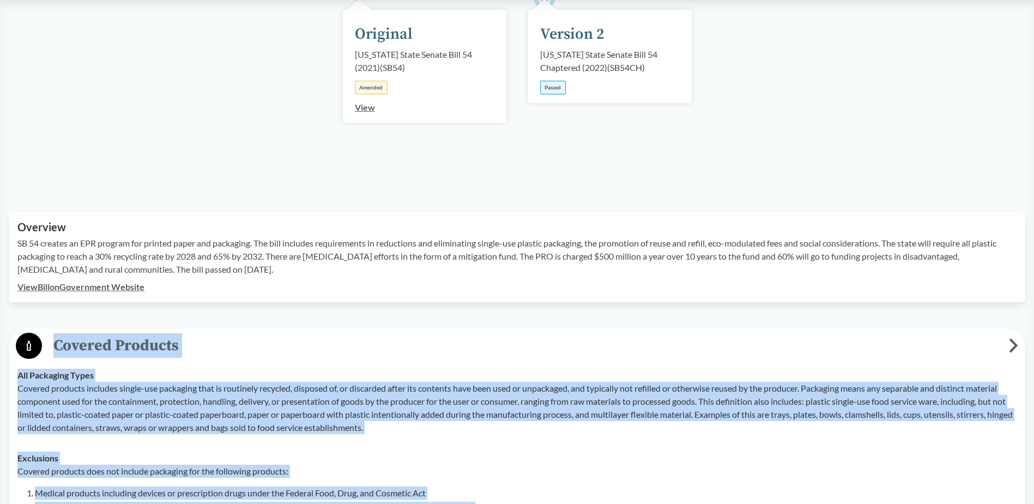
drag, startPoint x: 56, startPoint y: 282, endPoint x: 56, endPoint y: 347, distance: 64.9
copy div "Covered Products All Packaging Types Covered products includes single-use packa…"
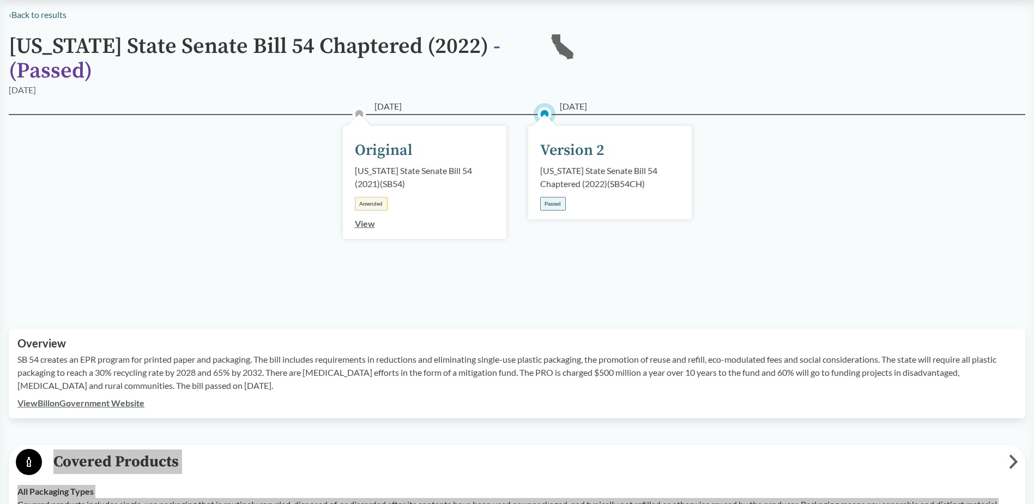
scroll to position [0, 0]
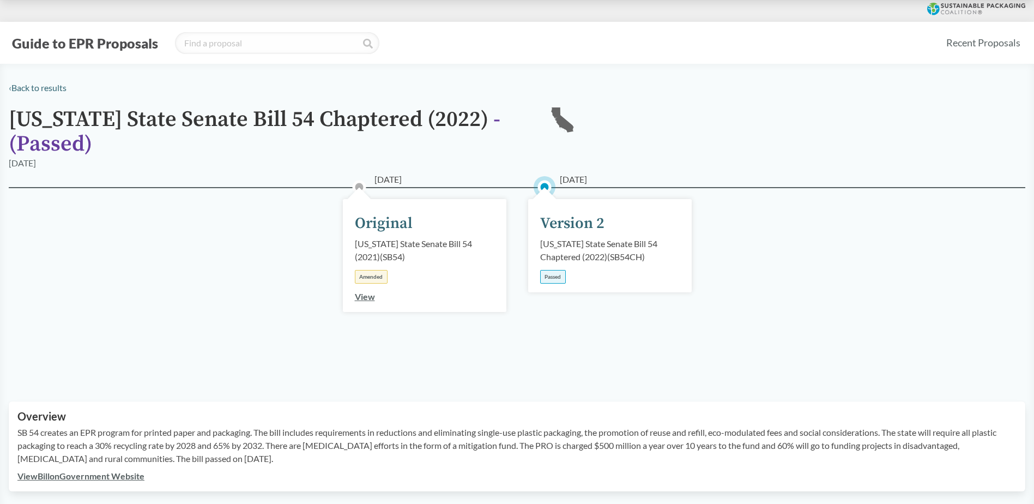
click at [130, 482] on div "View Bill on Government Website" at bounding box center [516, 475] width 999 height 13
click at [130, 477] on link "View Bill on Government Website" at bounding box center [80, 476] width 127 height 10
click at [573, 179] on span "[DATE]" at bounding box center [573, 179] width 27 height 13
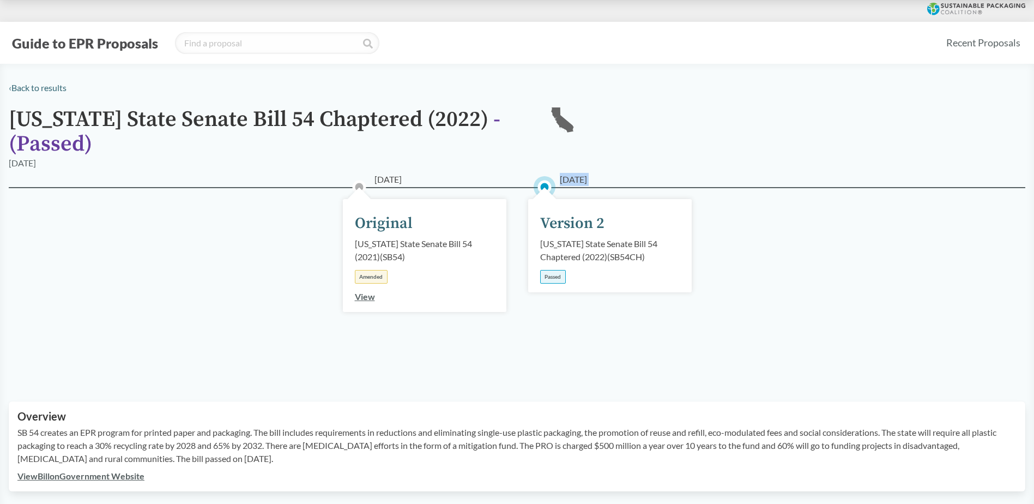
copy span "[DATE]"
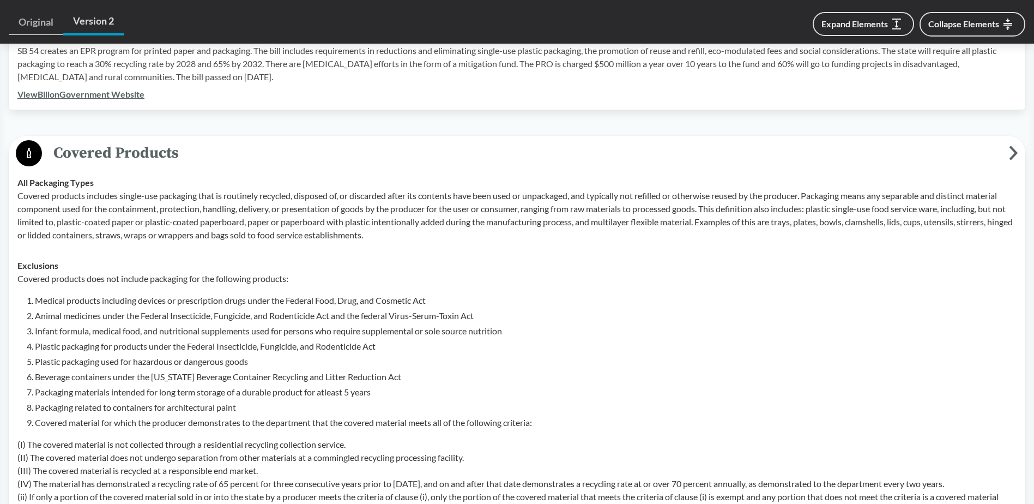
scroll to position [709, 0]
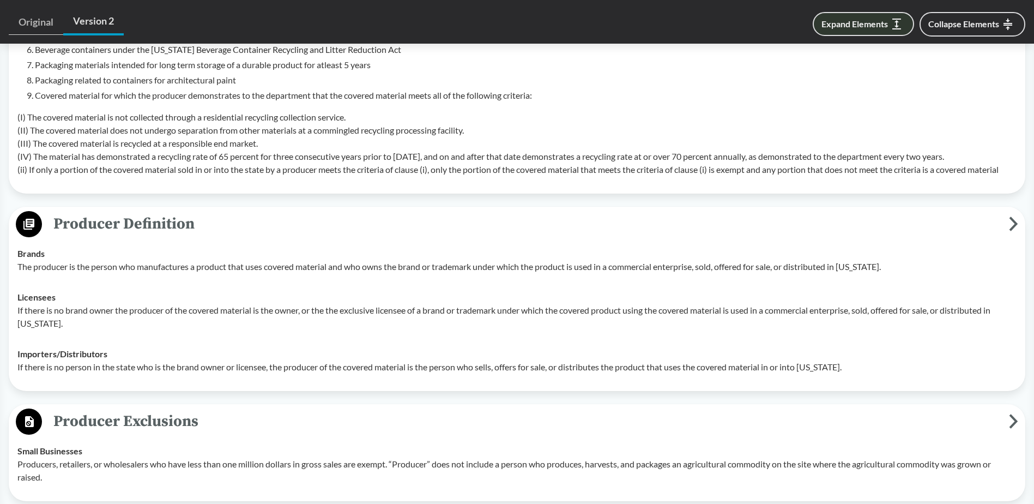
drag, startPoint x: 869, startPoint y: 29, endPoint x: 894, endPoint y: 29, distance: 25.1
click at [894, 29] on button "Expand Elements" at bounding box center [863, 24] width 101 height 24
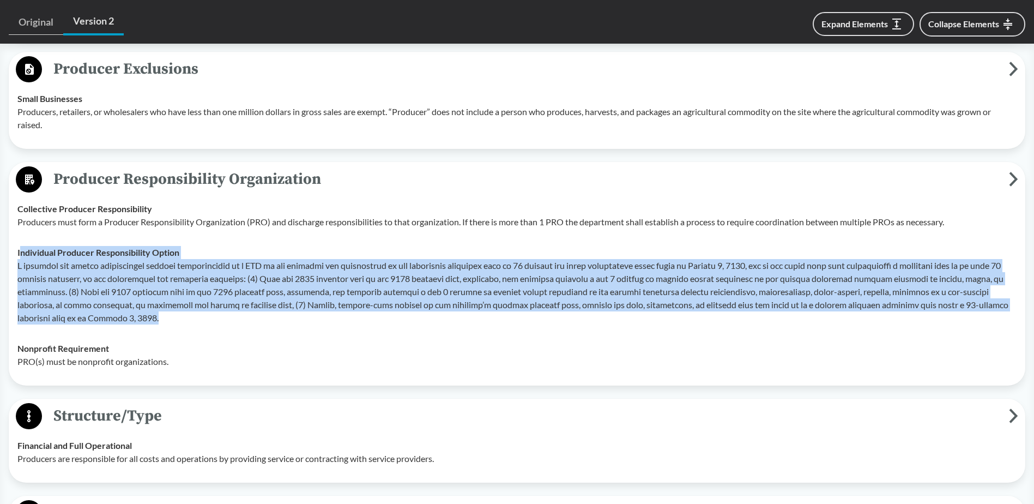
drag, startPoint x: 20, startPoint y: 251, endPoint x: 154, endPoint y: 319, distance: 150.0
click at [154, 319] on div "Individual Producer Responsibility Option" at bounding box center [516, 285] width 999 height 79
drag, startPoint x: 154, startPoint y: 319, endPoint x: 116, endPoint y: 309, distance: 39.0
click at [130, 308] on p at bounding box center [516, 291] width 999 height 65
drag, startPoint x: 102, startPoint y: 318, endPoint x: 16, endPoint y: 246, distance: 111.5
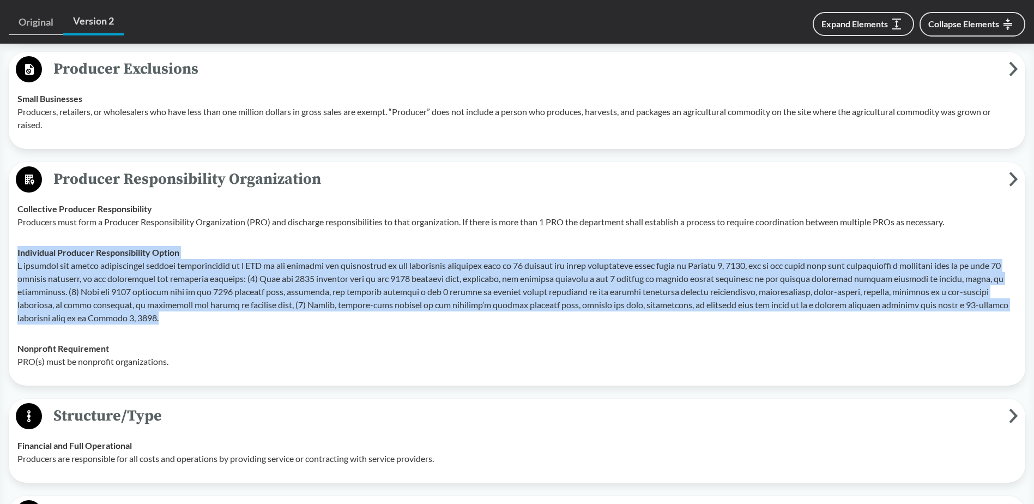
click at [16, 246] on td "Individual Producer Responsibility Option" at bounding box center [517, 285] width 1009 height 96
copy div "Individual Producer Responsibility Option A producer may comply individually wi…"
